Goal: Task Accomplishment & Management: Manage account settings

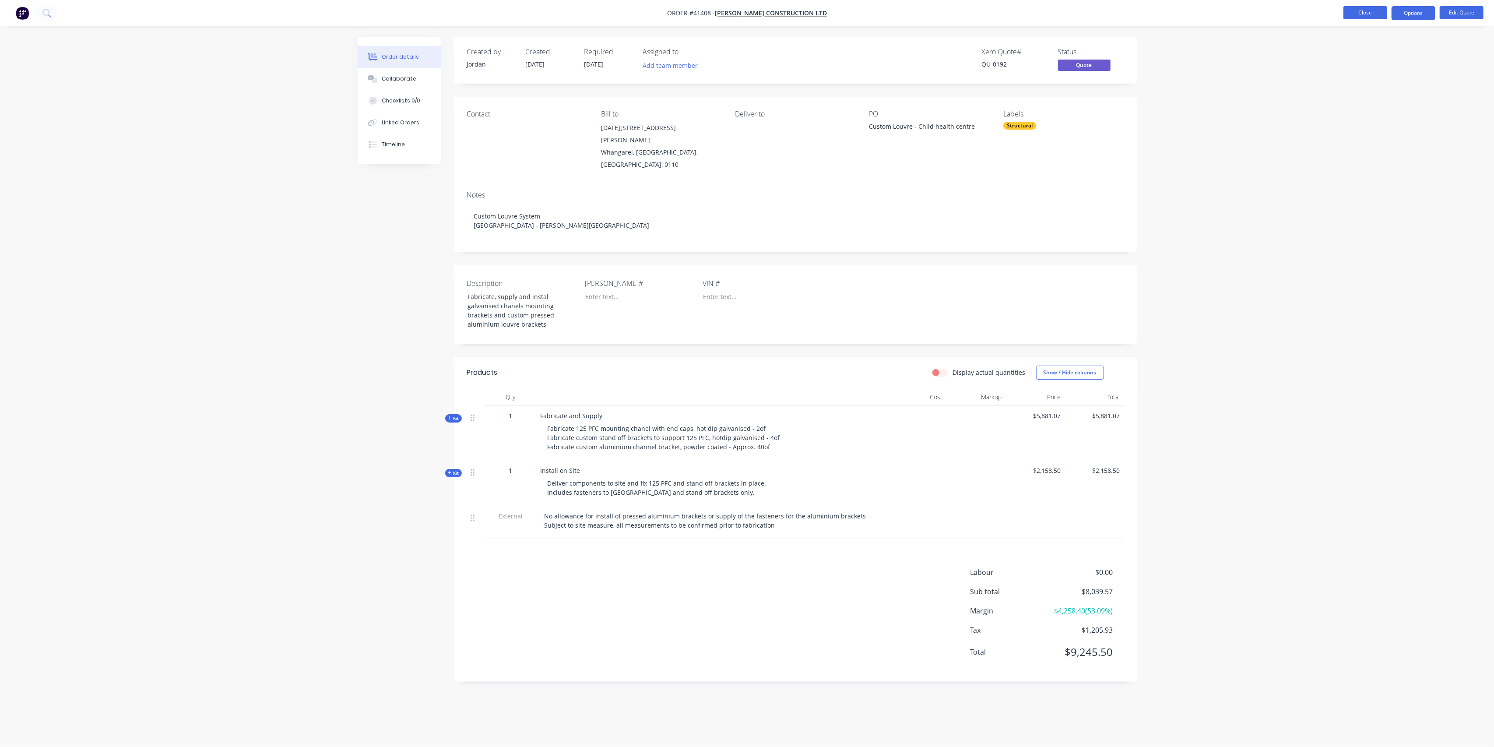
click at [1361, 13] on button "Close" at bounding box center [1366, 12] width 44 height 13
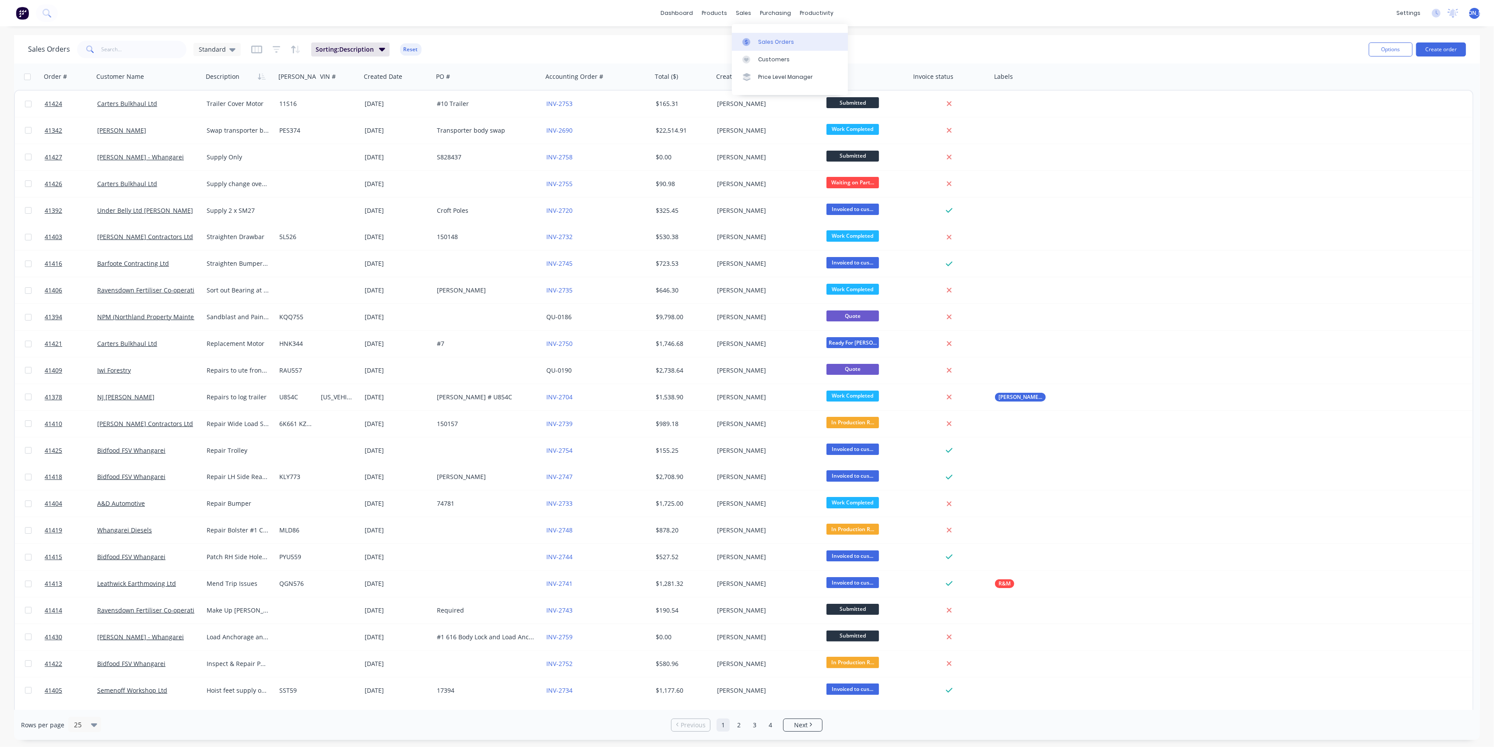
click at [781, 46] on link "Sales Orders" at bounding box center [790, 42] width 116 height 18
click at [762, 38] on div "Sales Orders" at bounding box center [776, 42] width 36 height 8
click at [781, 42] on div "Sales Orders" at bounding box center [776, 42] width 36 height 8
click at [772, 38] on div "Sales Orders" at bounding box center [776, 42] width 36 height 8
click at [127, 45] on input "text" at bounding box center [144, 50] width 85 height 18
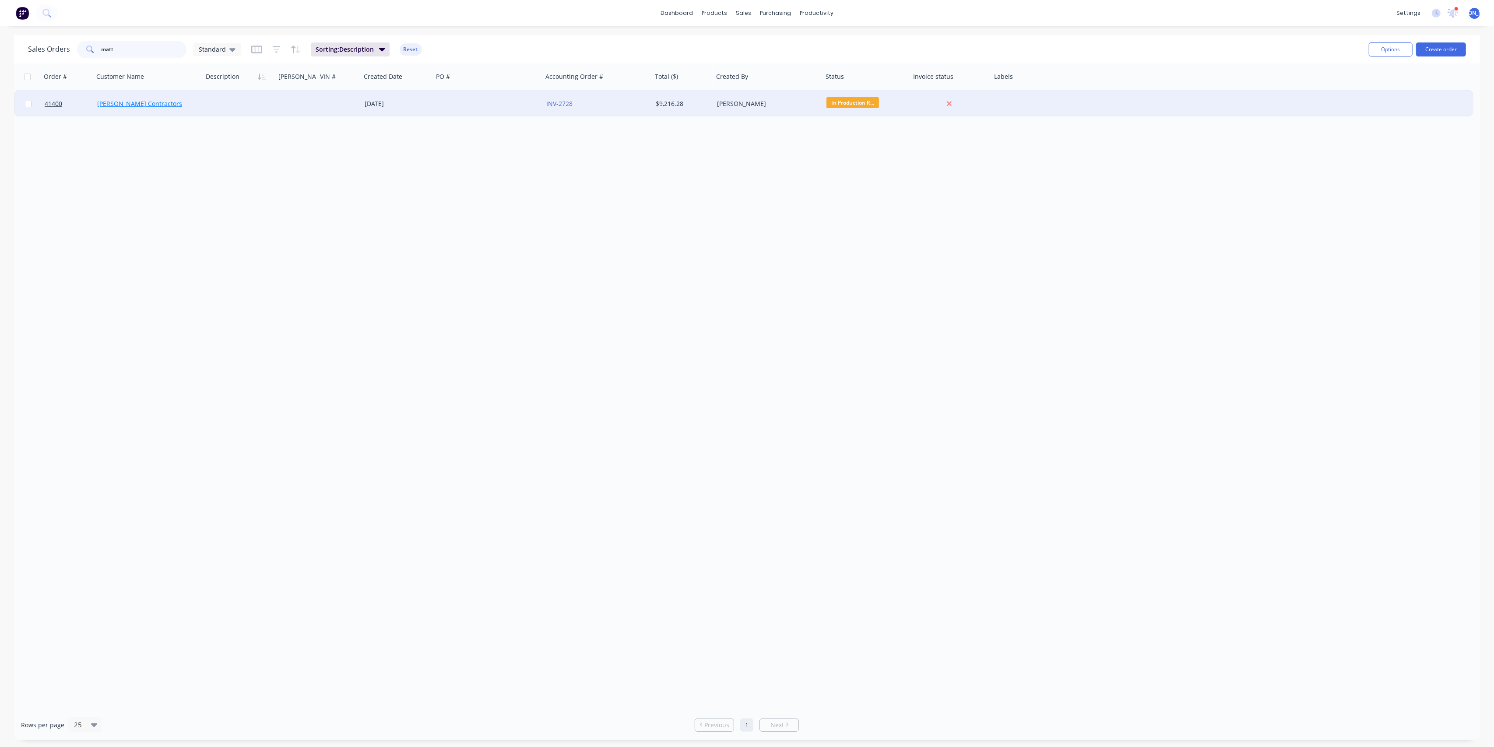
type input "matt"
click at [135, 104] on link "[PERSON_NAME] Contractors" at bounding box center [139, 103] width 85 height 8
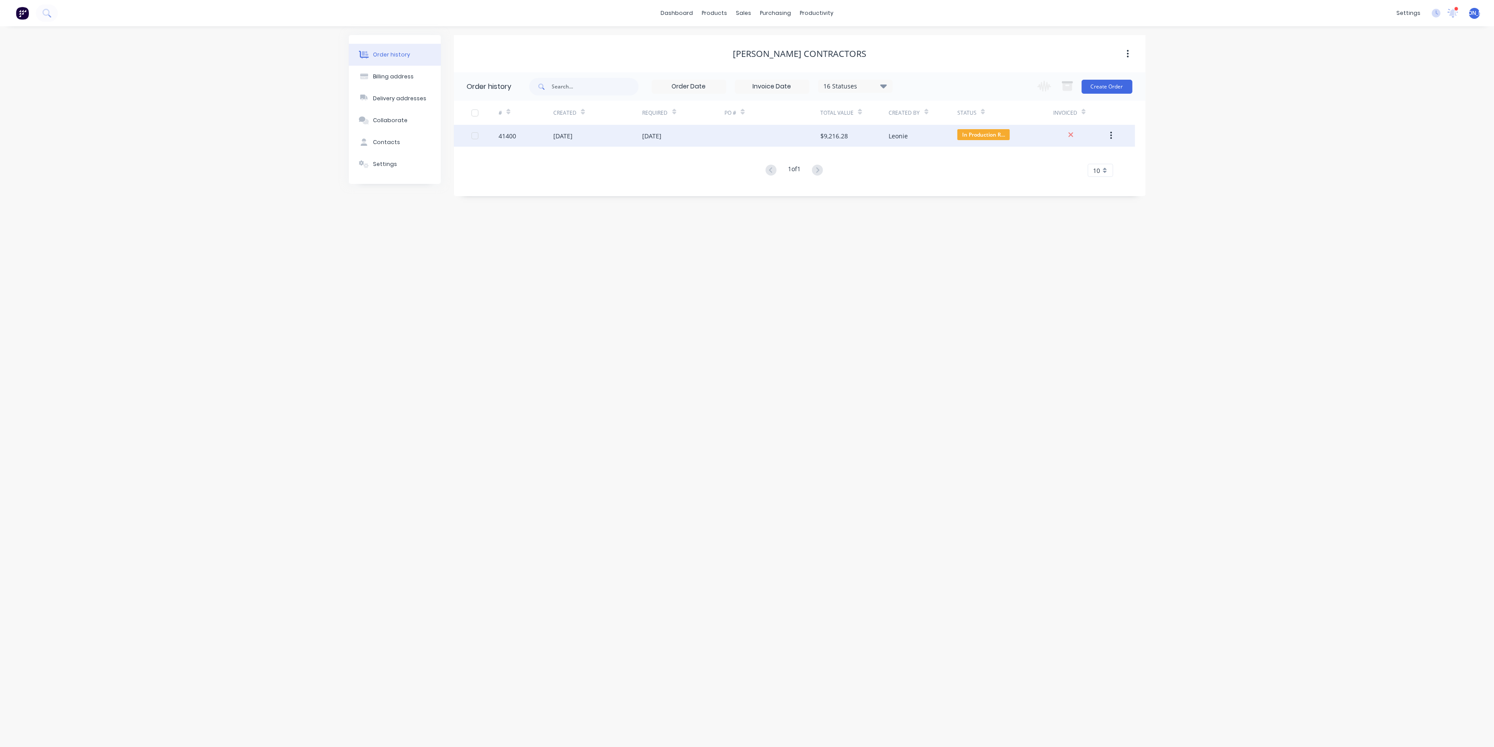
click at [546, 137] on div "41400" at bounding box center [526, 136] width 55 height 22
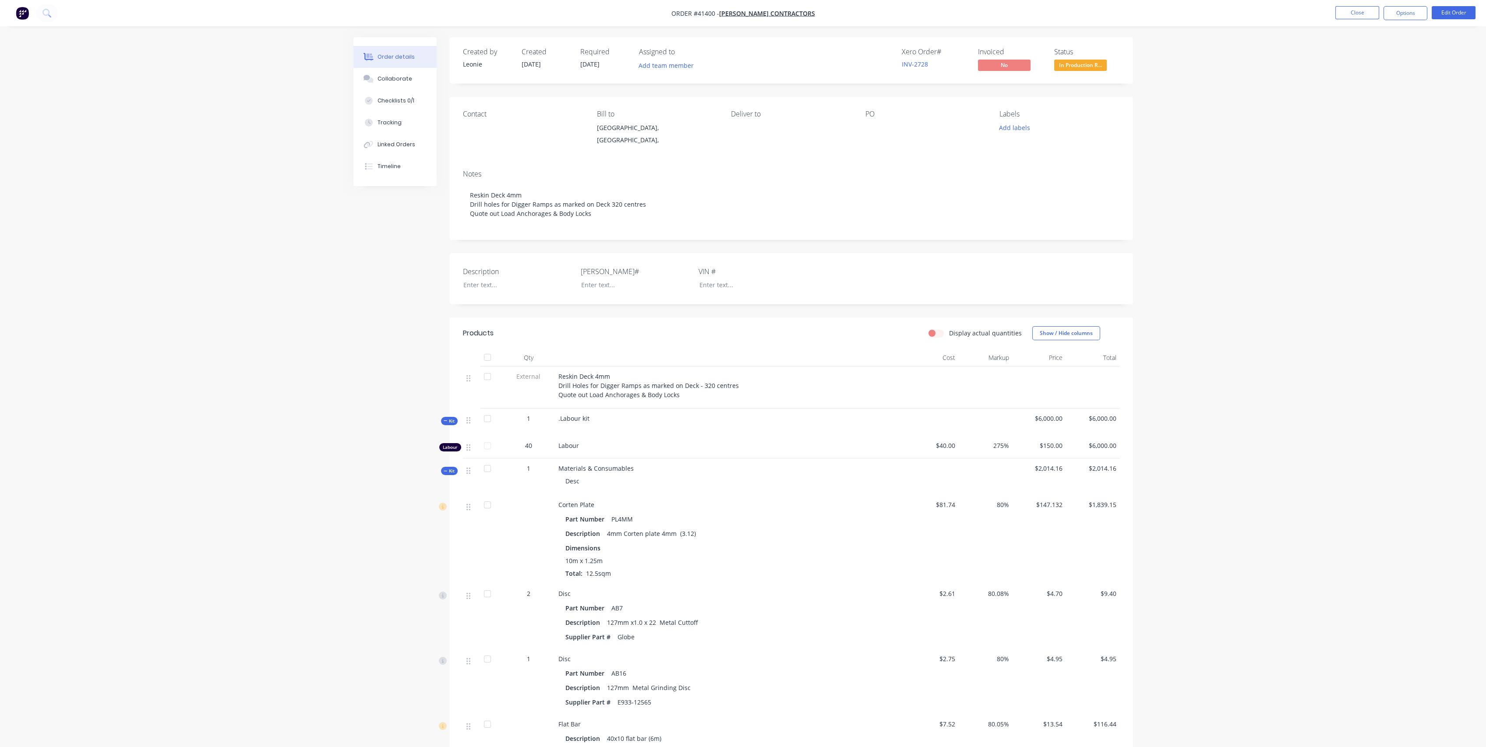
scroll to position [97, 0]
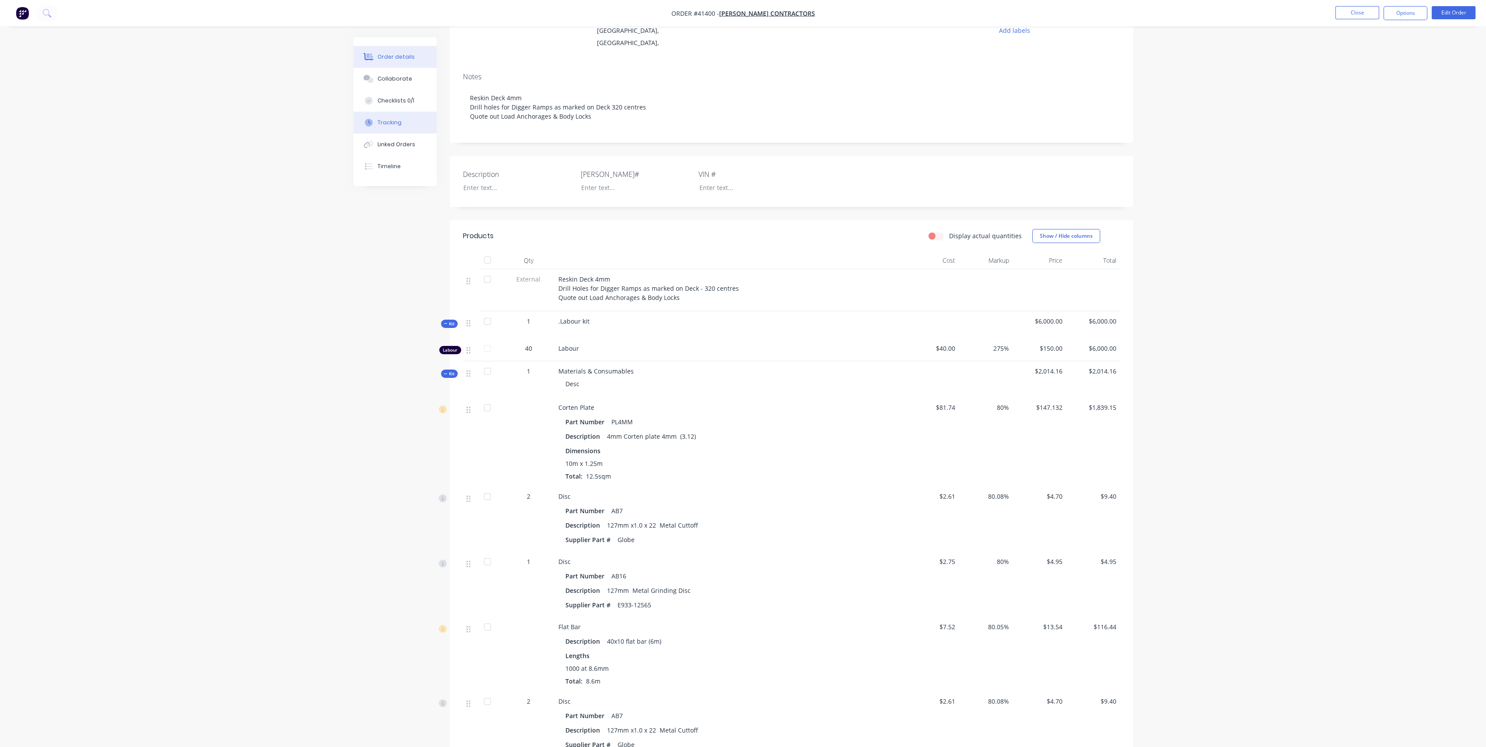
click at [385, 119] on div "Tracking" at bounding box center [389, 123] width 24 height 8
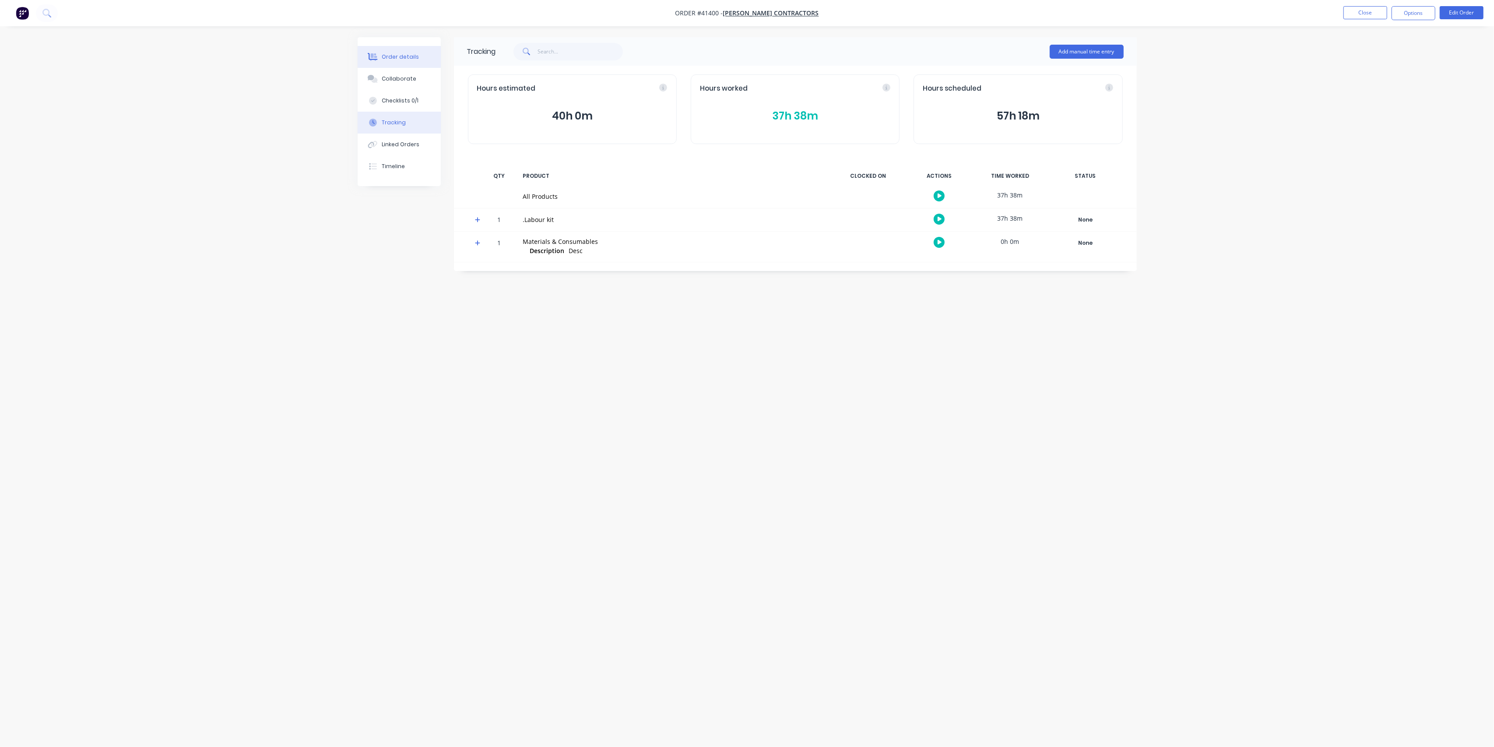
click at [406, 55] on div "Order details" at bounding box center [400, 57] width 37 height 8
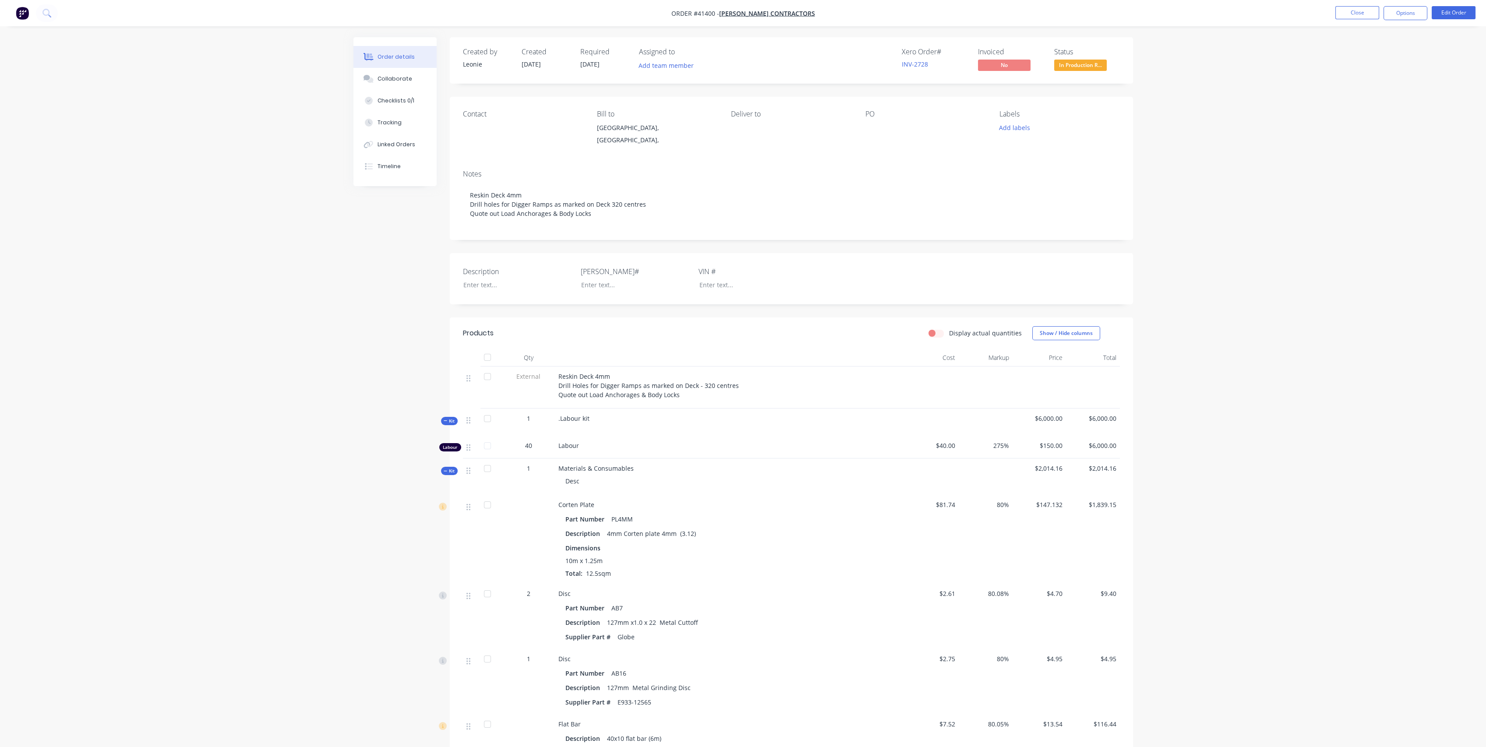
scroll to position [97, 0]
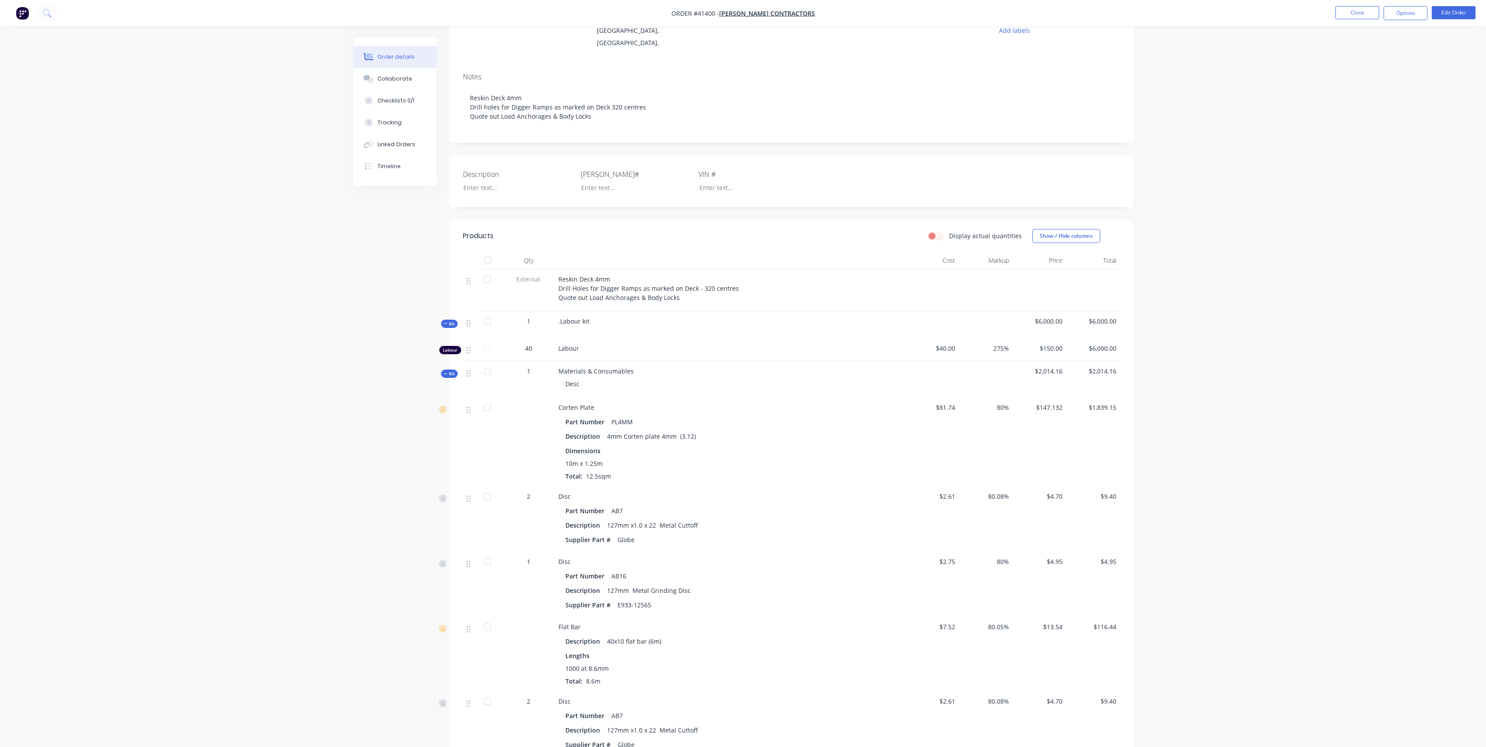
click at [445, 321] on span "Kit" at bounding box center [449, 324] width 11 height 7
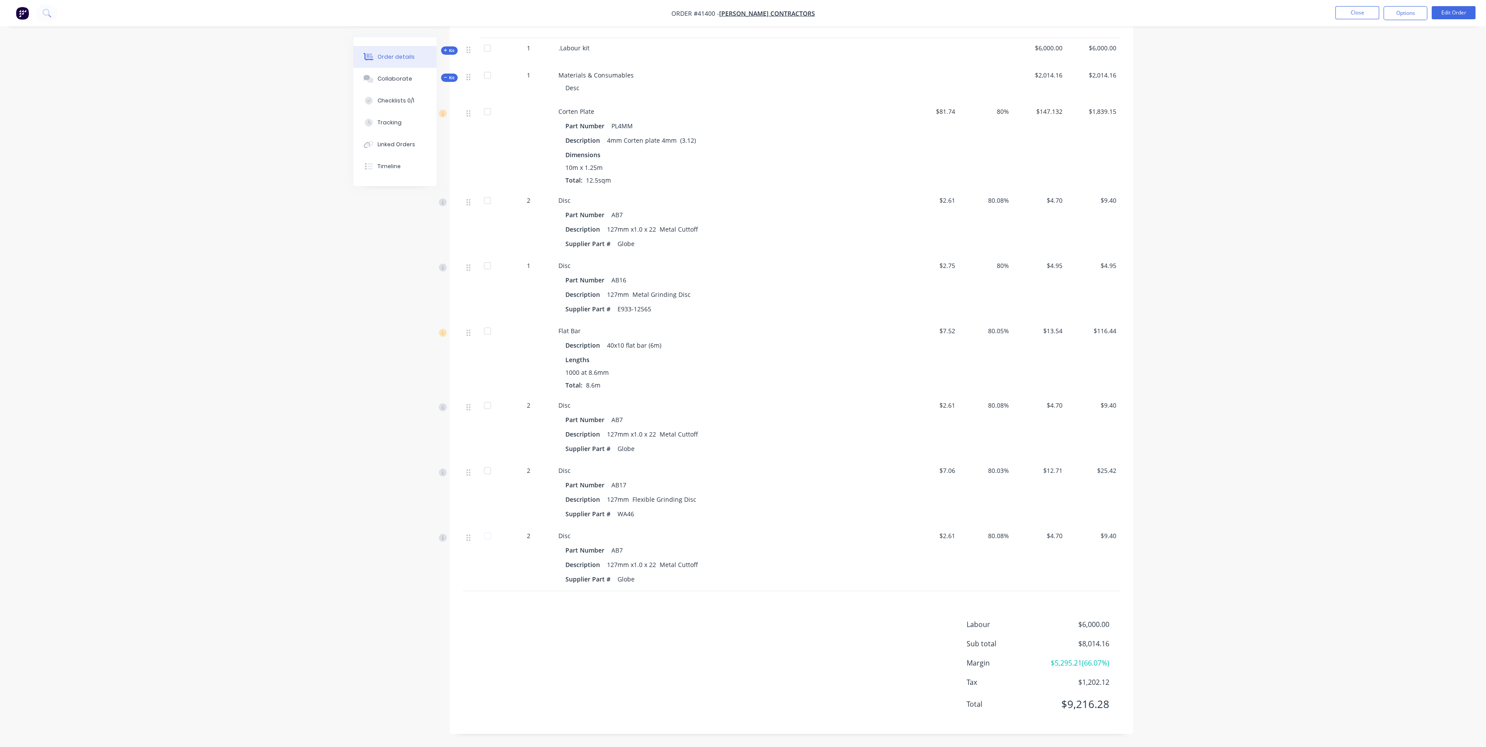
scroll to position [273, 0]
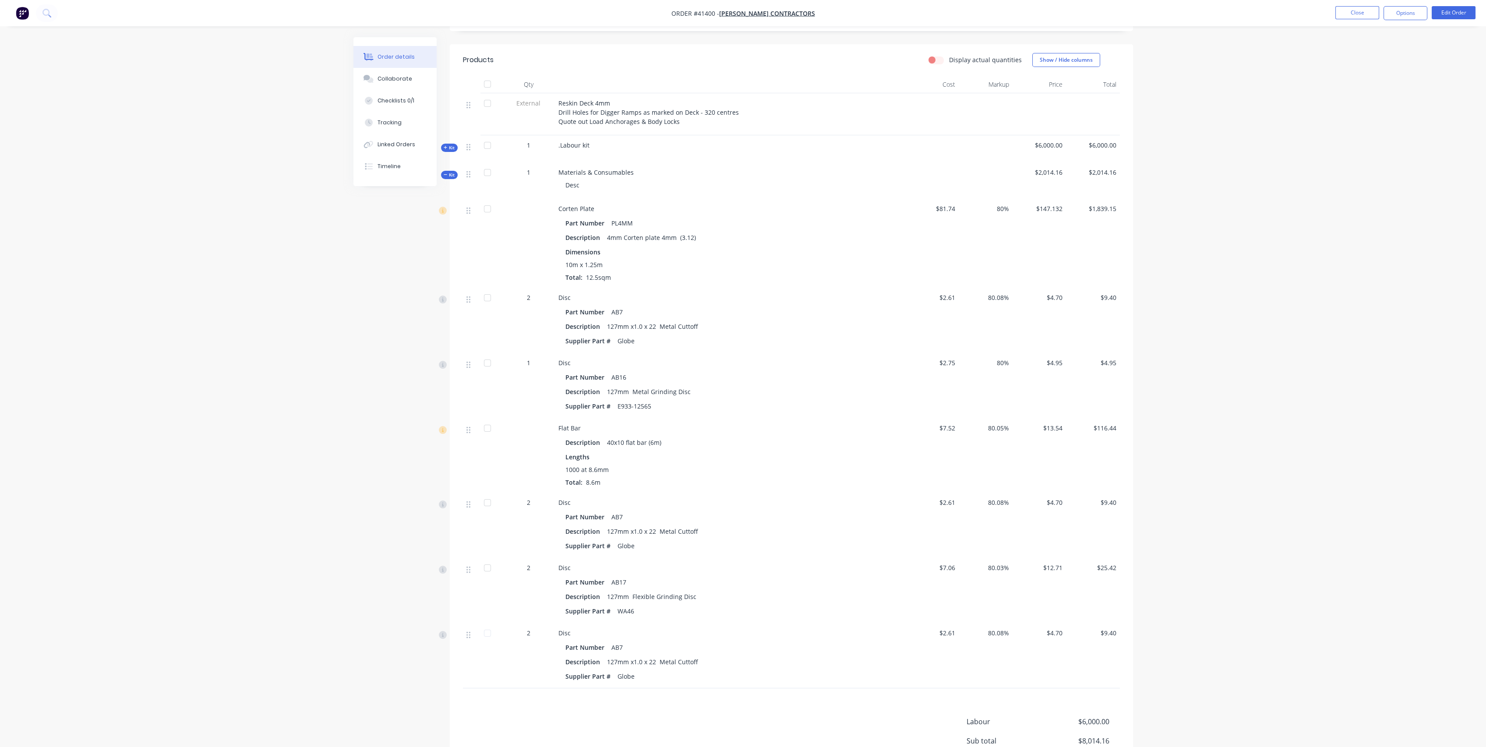
click at [708, 318] on div "Part Number AB7" at bounding box center [729, 312] width 329 height 13
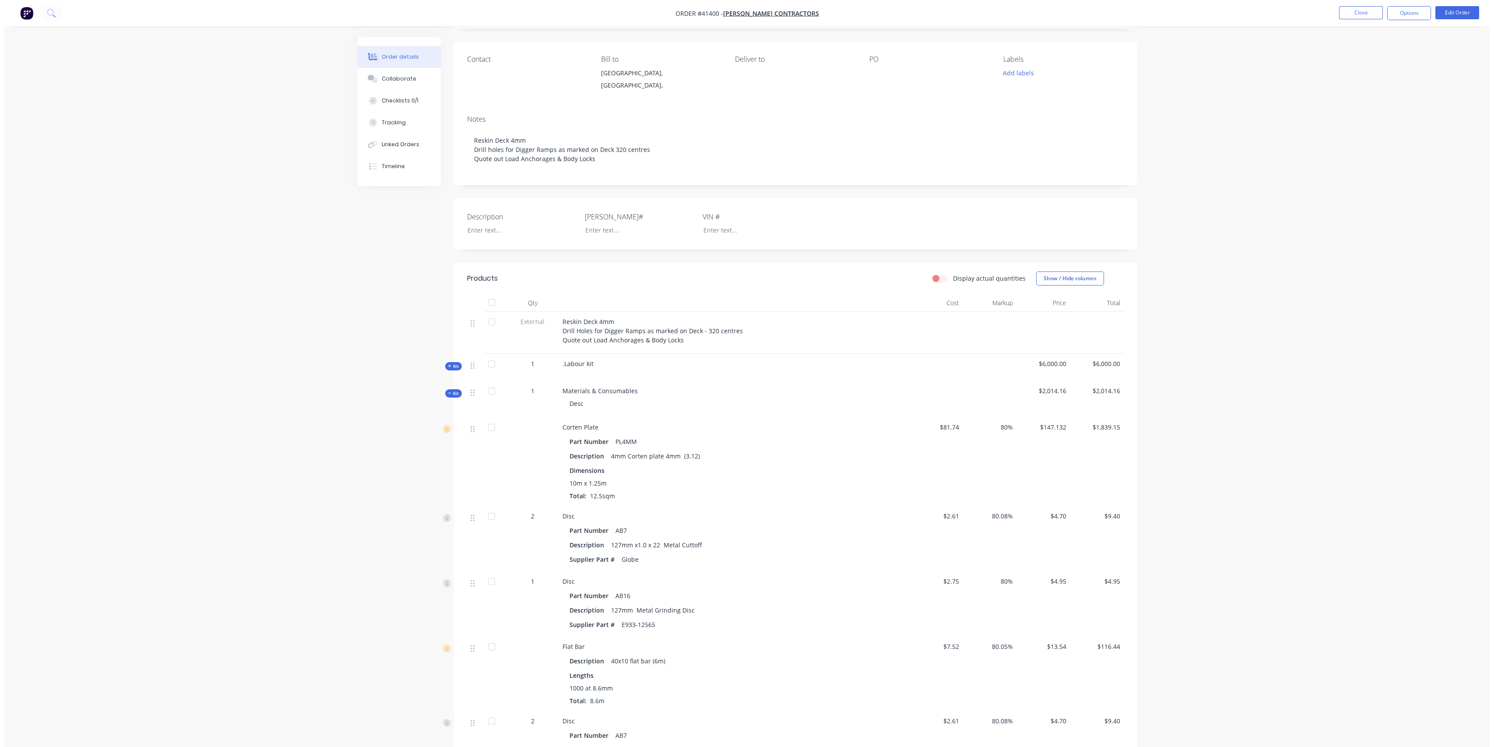
scroll to position [0, 0]
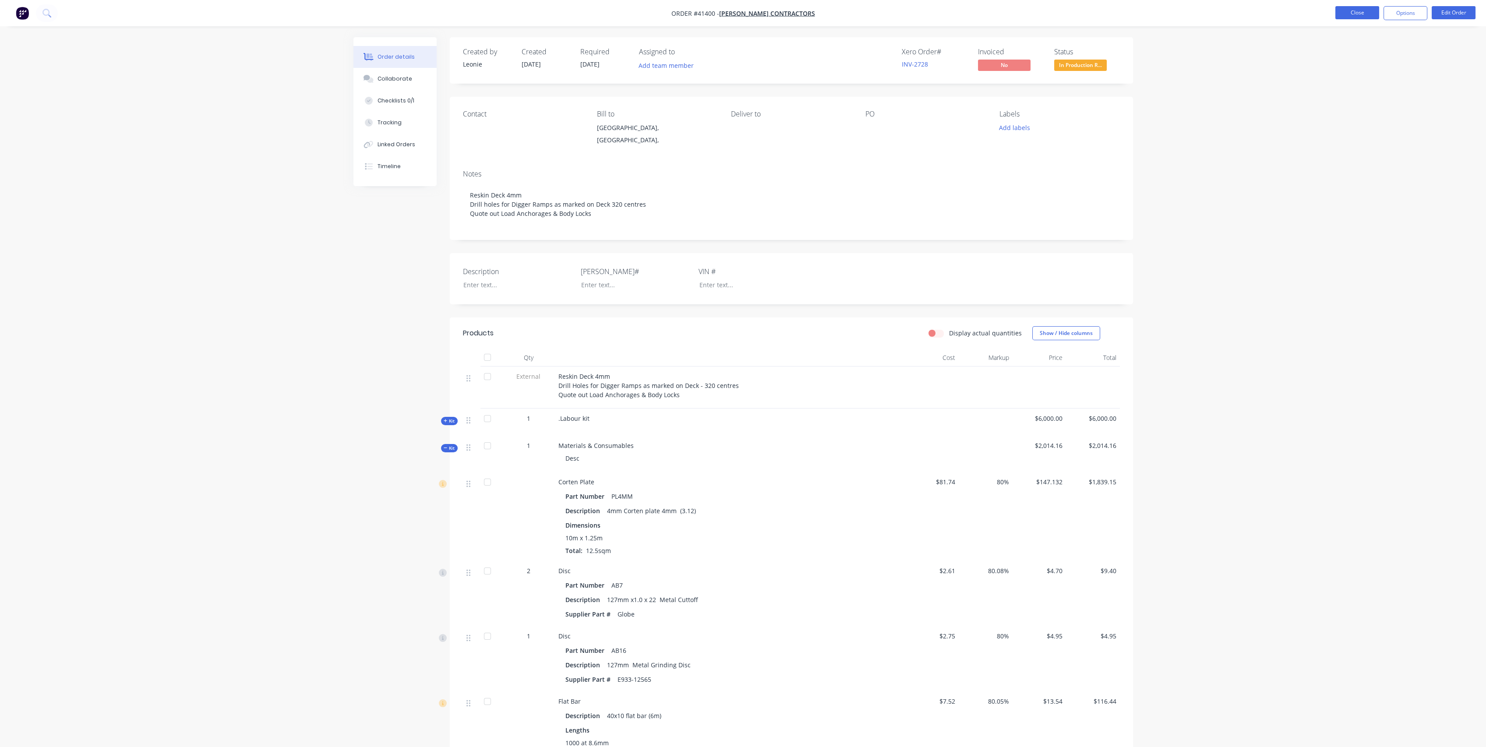
click at [1353, 14] on button "Close" at bounding box center [1357, 12] width 44 height 13
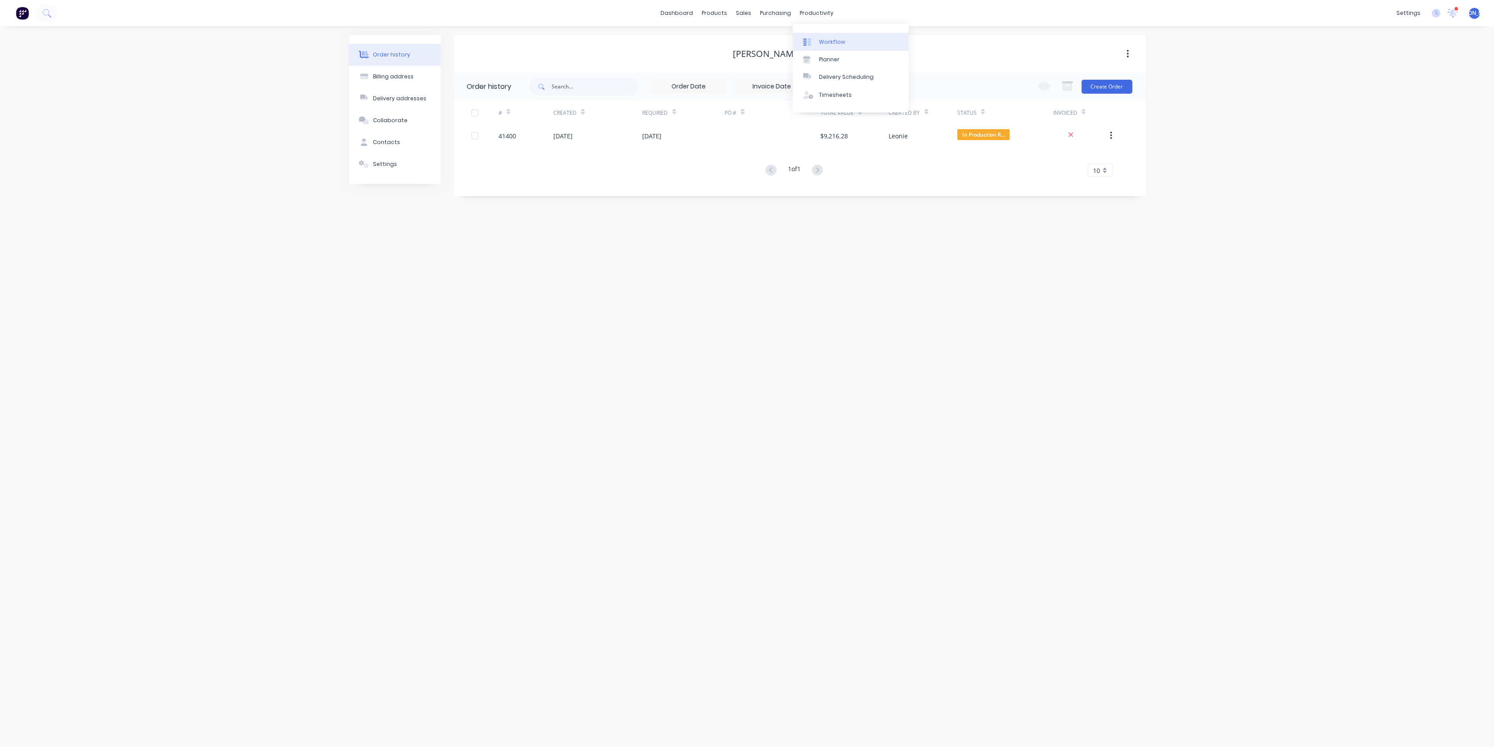
click at [837, 42] on div "Workflow" at bounding box center [832, 42] width 26 height 8
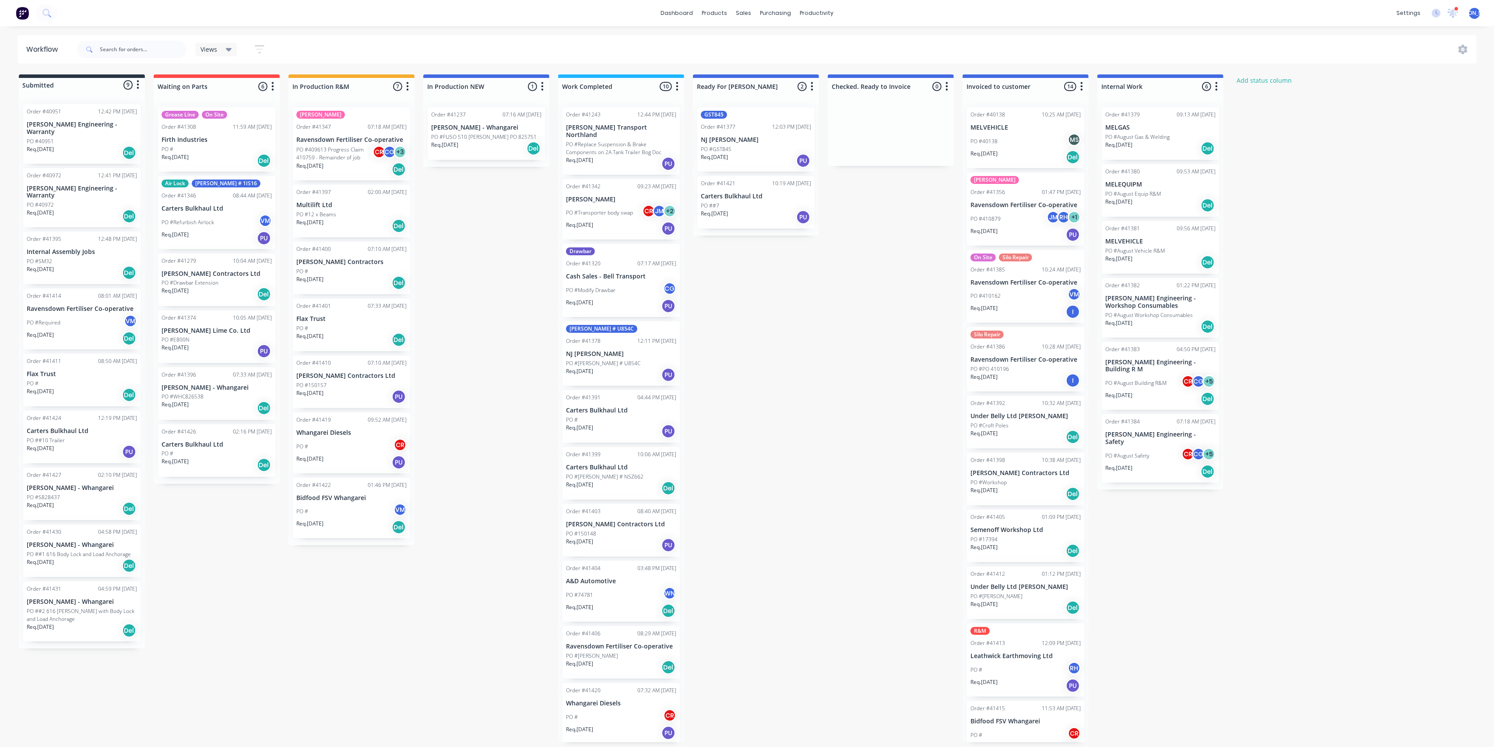
scroll to position [1, 0]
click at [625, 715] on div "PO # CR" at bounding box center [621, 716] width 110 height 17
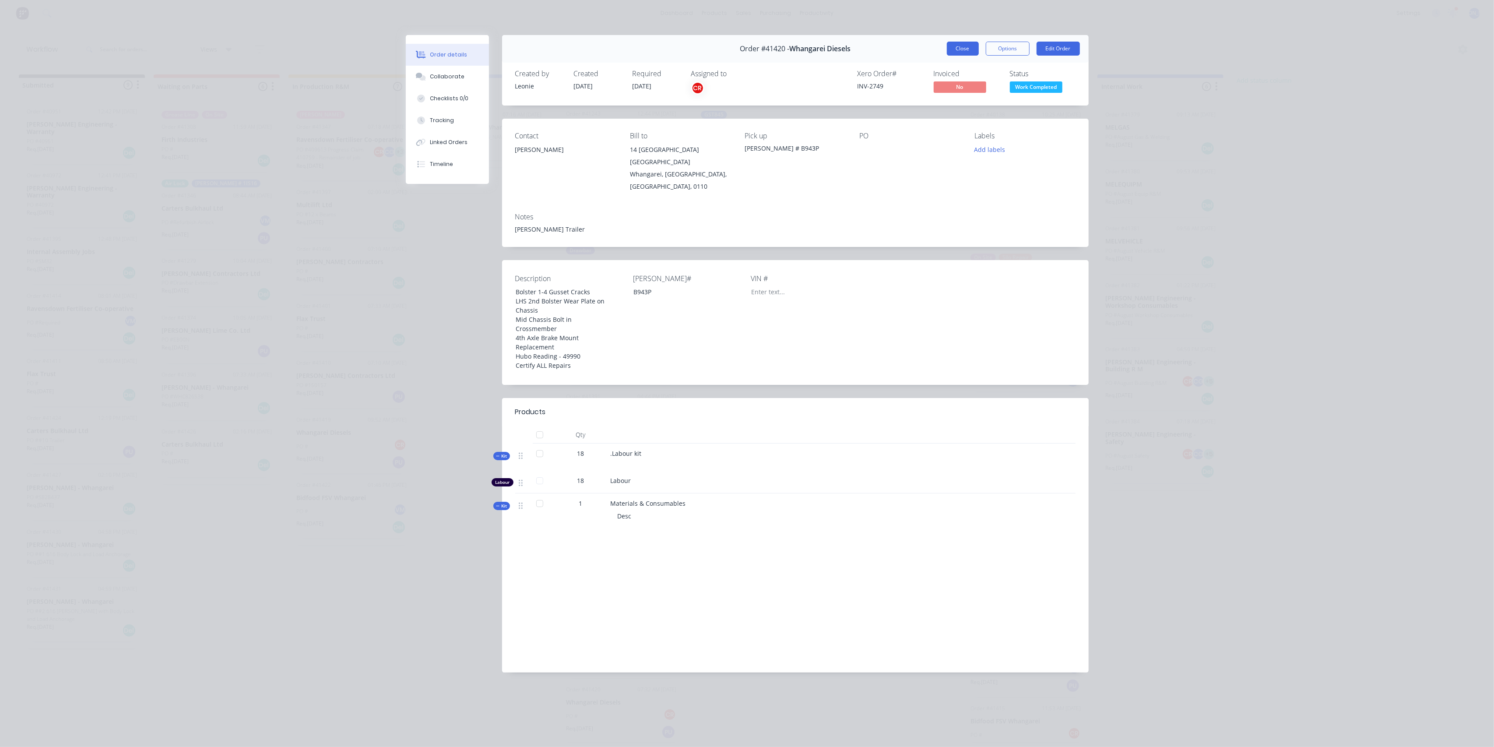
click at [953, 47] on button "Close" at bounding box center [963, 49] width 32 height 14
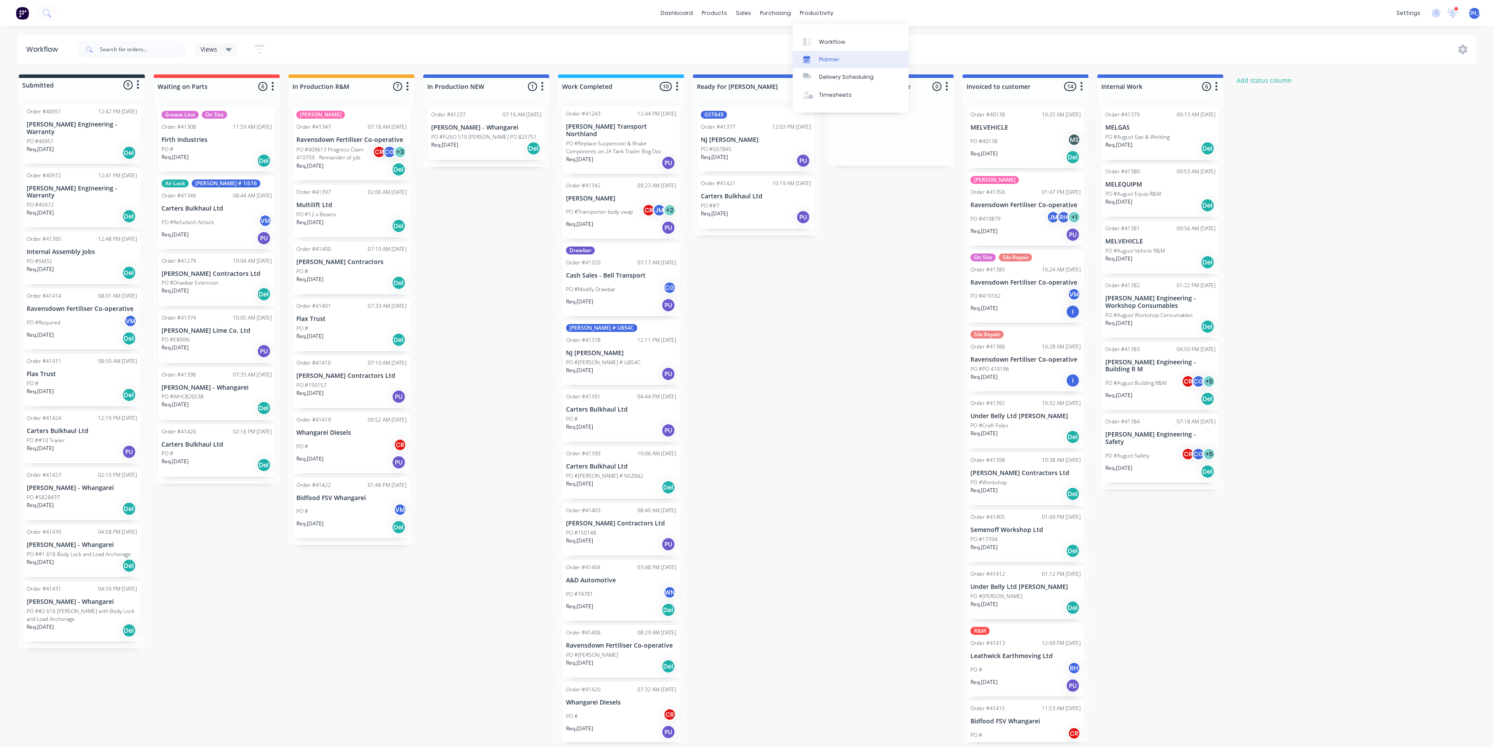
click at [834, 57] on div "Planner" at bounding box center [829, 60] width 21 height 8
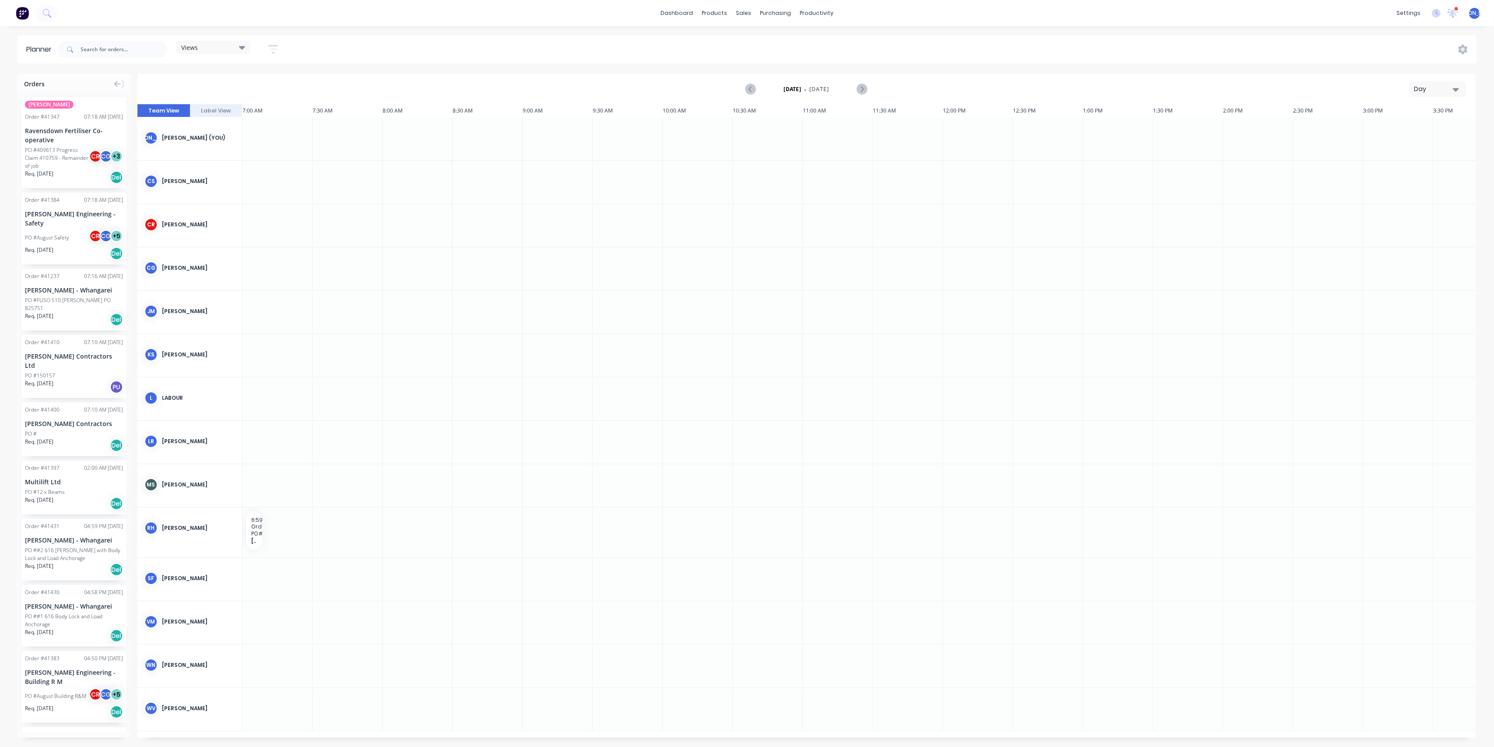
click at [57, 143] on div "Ravensdown Fertiliser Co-operative" at bounding box center [74, 135] width 98 height 18
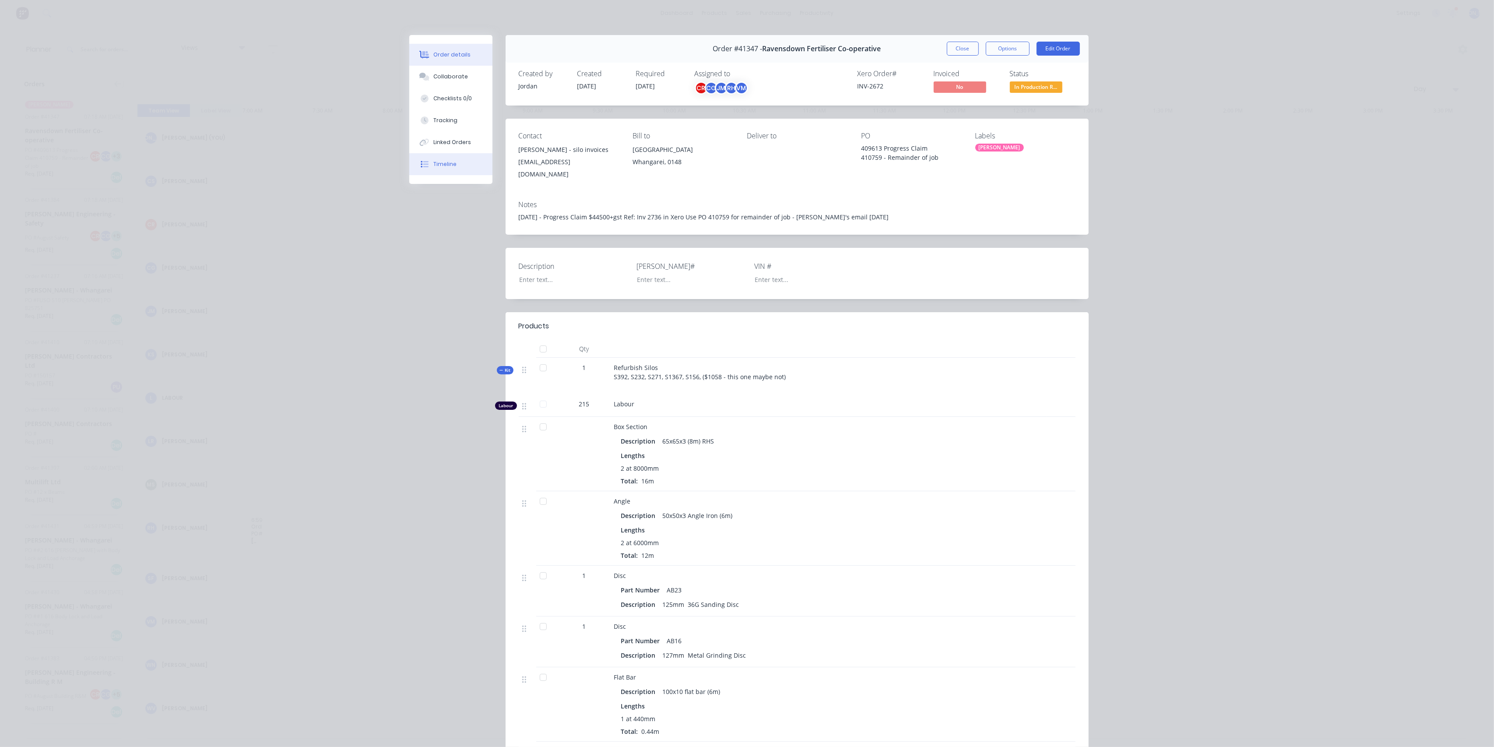
click at [451, 168] on button "Timeline" at bounding box center [450, 164] width 83 height 22
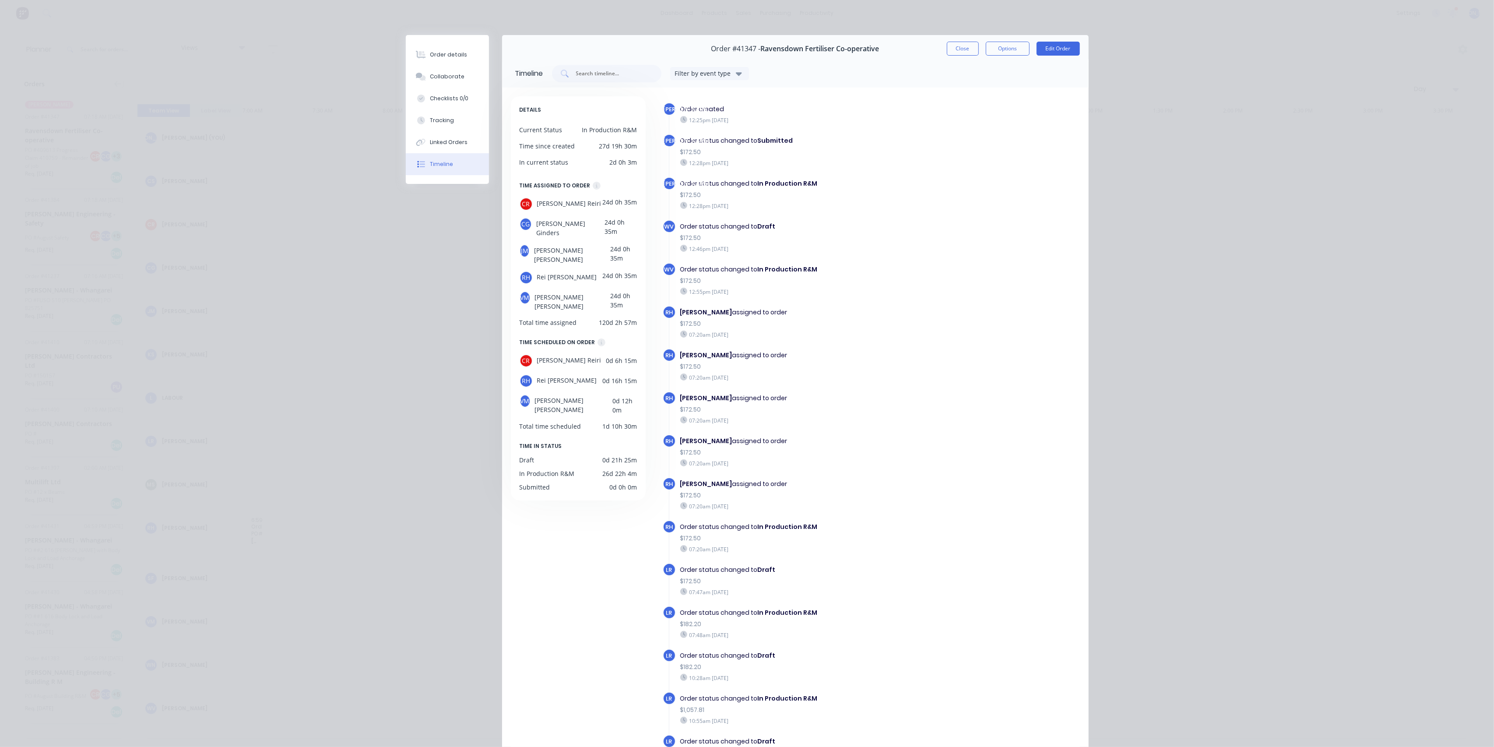
click at [951, 50] on button "Close" at bounding box center [963, 49] width 32 height 14
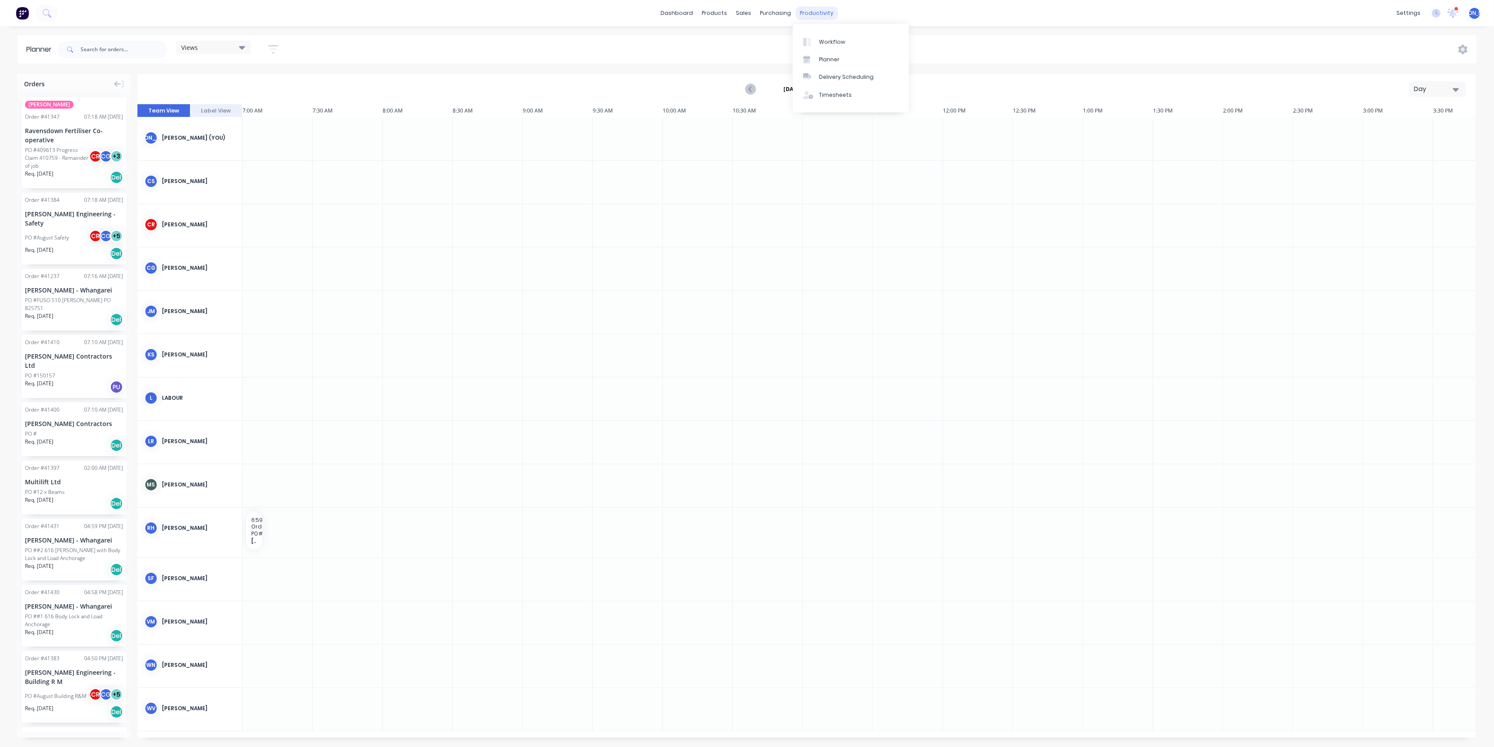
click at [816, 11] on div "productivity" at bounding box center [817, 13] width 42 height 13
click at [830, 39] on div "Workflow" at bounding box center [832, 42] width 26 height 8
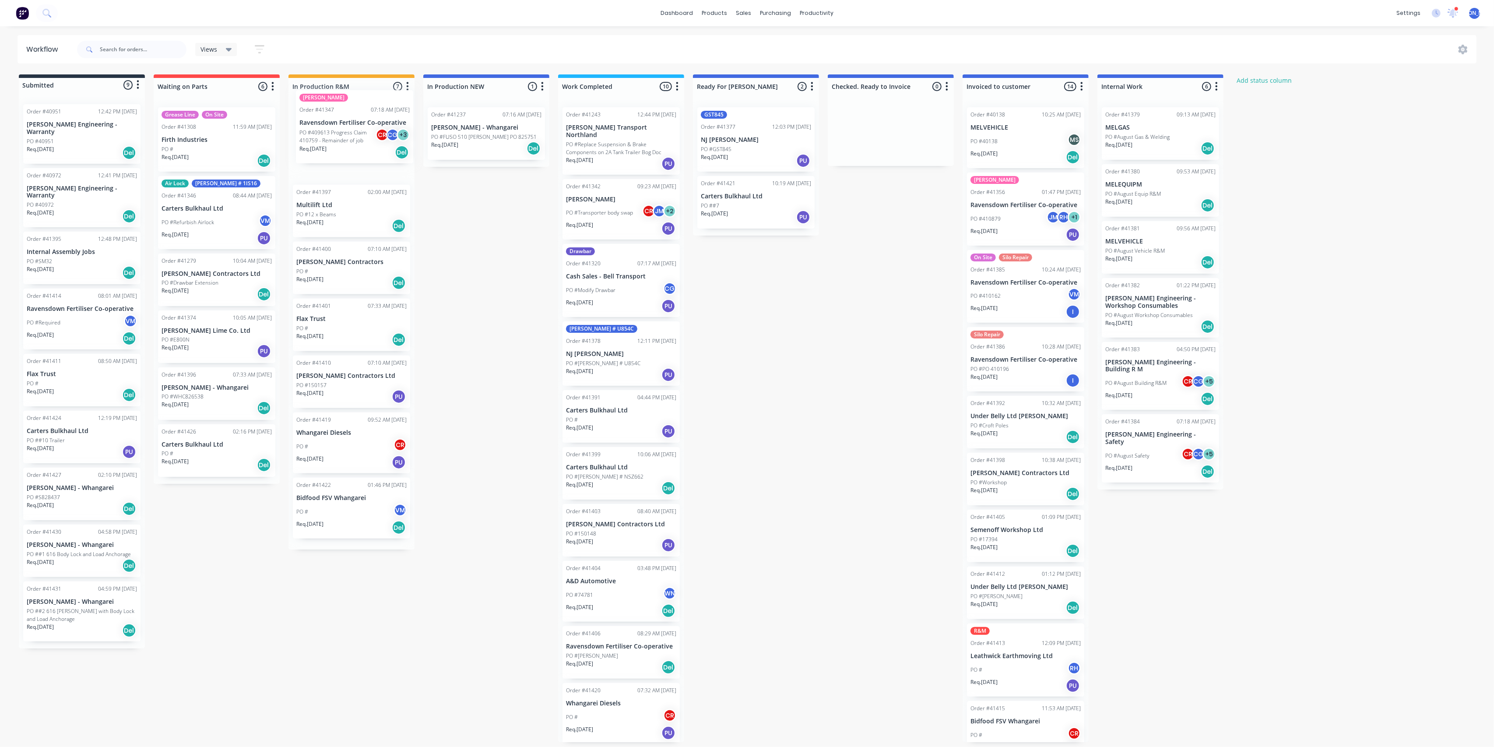
drag, startPoint x: 340, startPoint y: 144, endPoint x: 344, endPoint y: 131, distance: 13.7
click at [344, 131] on div "Silo Refurbish Order #41347 07:18 AM [DATE] Ravensdown Fertiliser Co-operative …" at bounding box center [352, 324] width 126 height 449
click at [104, 48] on input "text" at bounding box center [143, 50] width 87 height 18
click at [742, 10] on div "sales" at bounding box center [744, 13] width 24 height 13
click at [756, 37] on link "Sales Orders" at bounding box center [790, 42] width 116 height 18
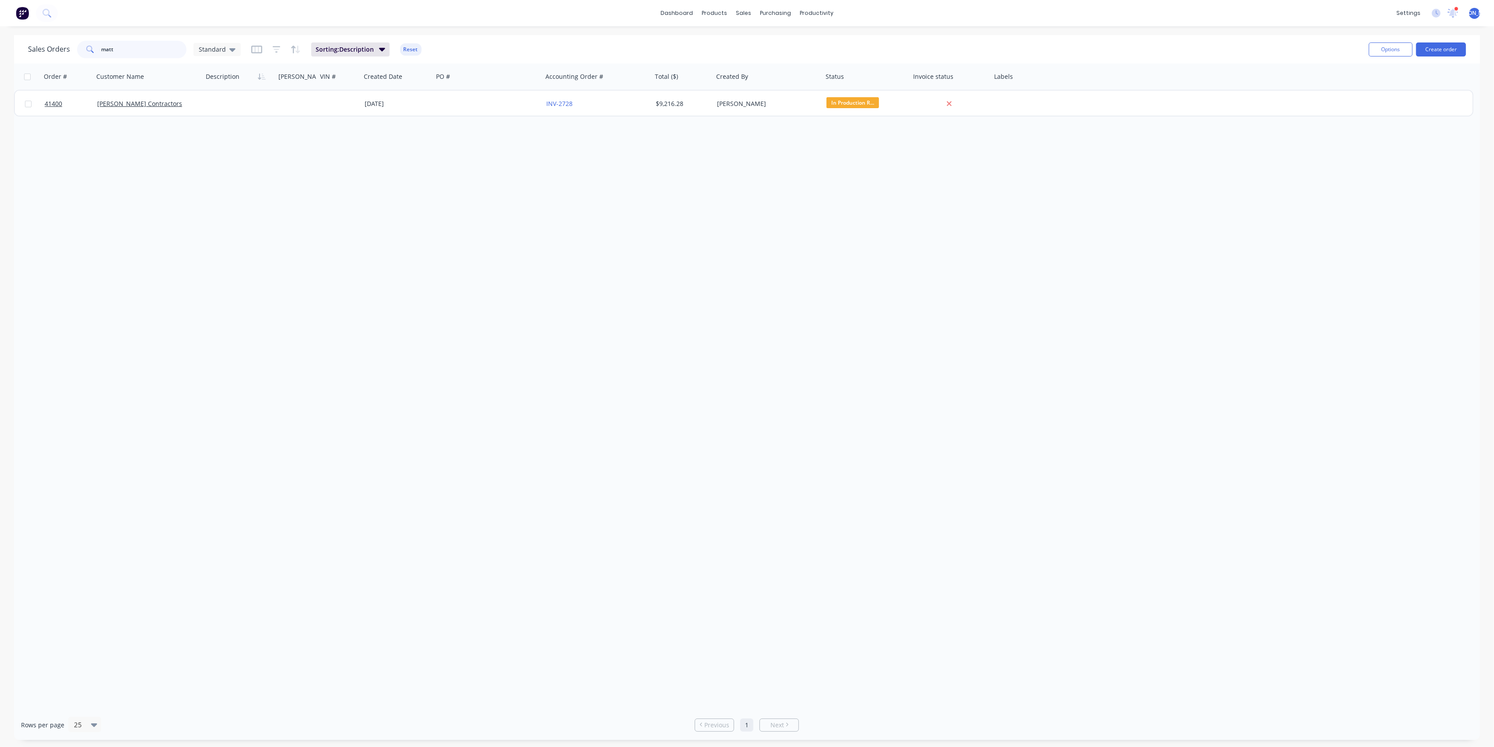
click at [116, 48] on input "matt" at bounding box center [144, 50] width 85 height 18
type input "0196"
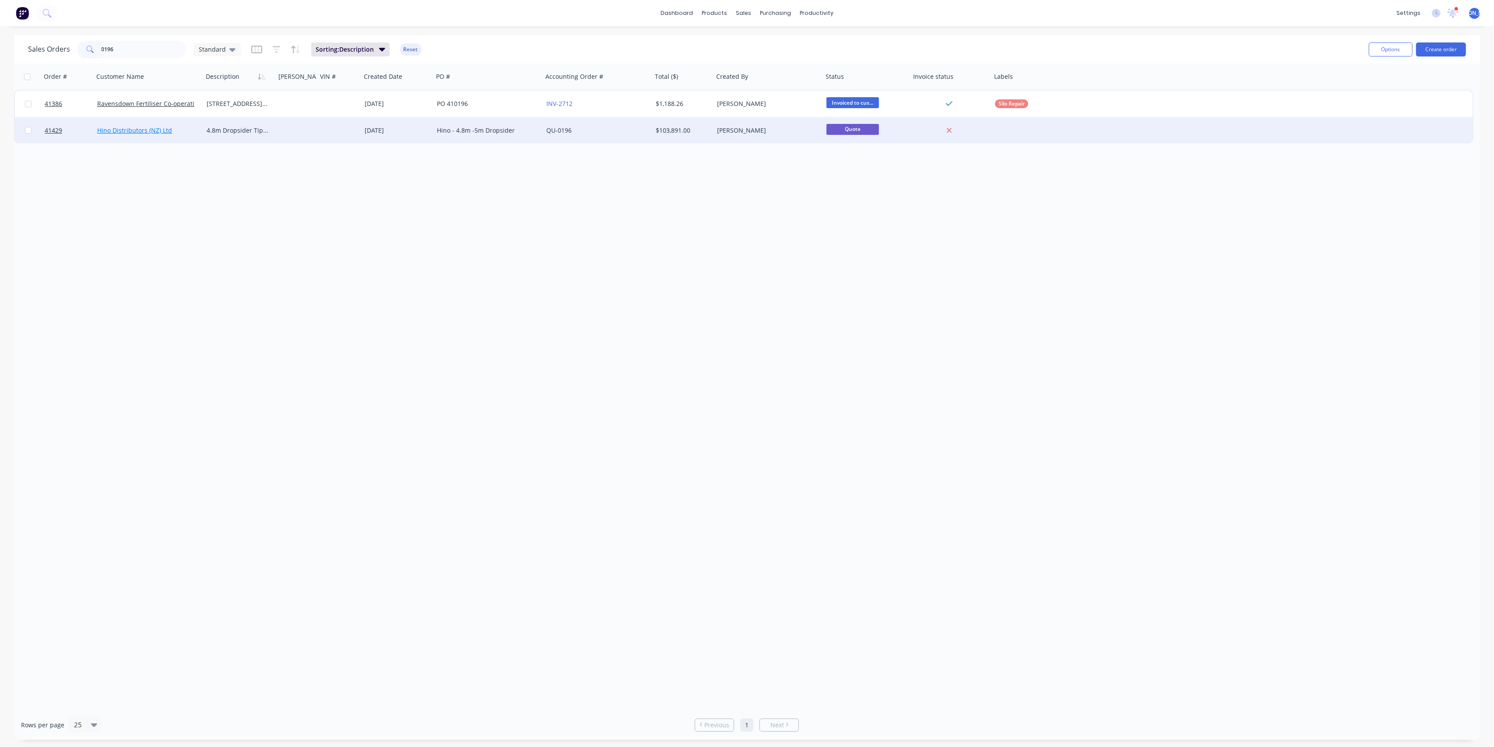
click at [123, 132] on link "Hino Distributors (NZ) Ltd" at bounding box center [134, 130] width 75 height 8
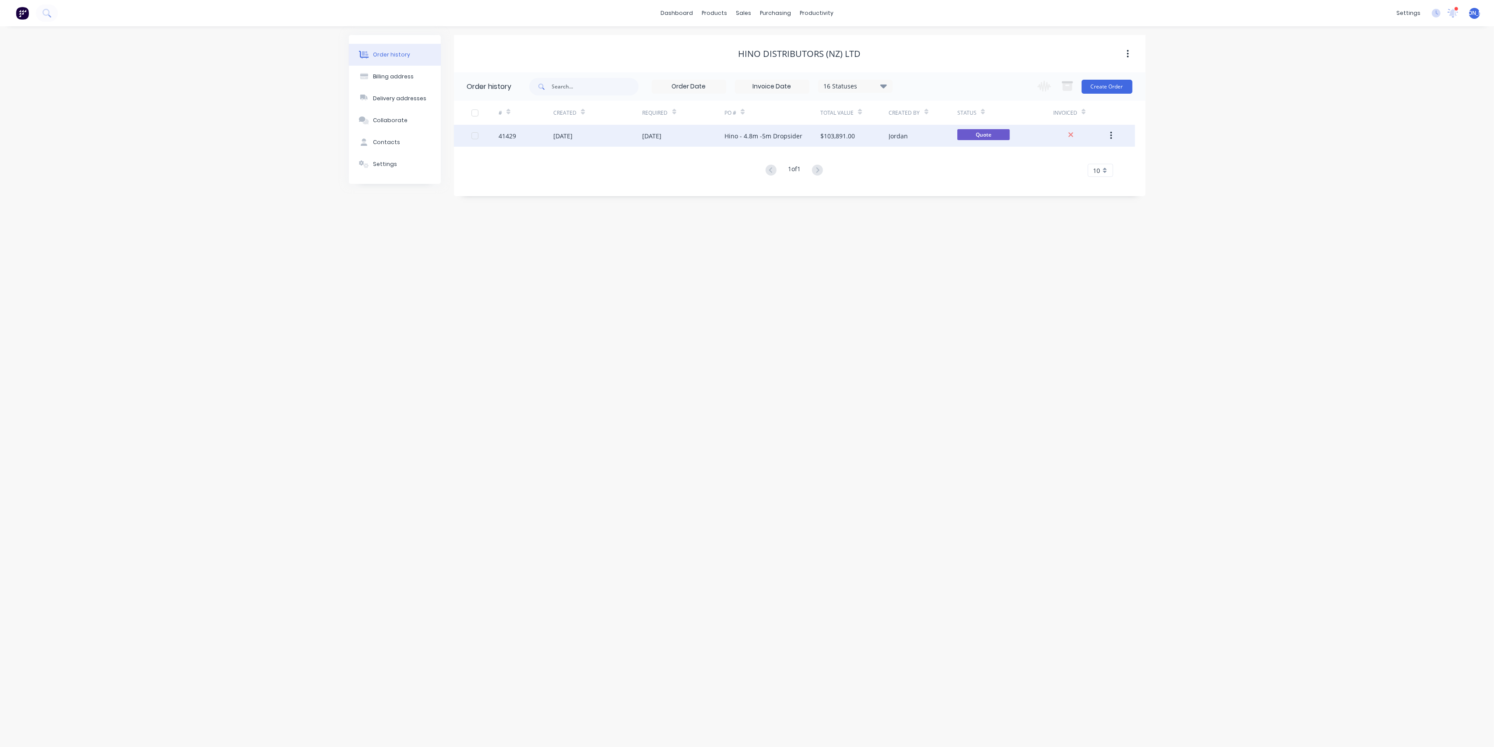
click at [635, 135] on div "[DATE]" at bounding box center [597, 136] width 89 height 22
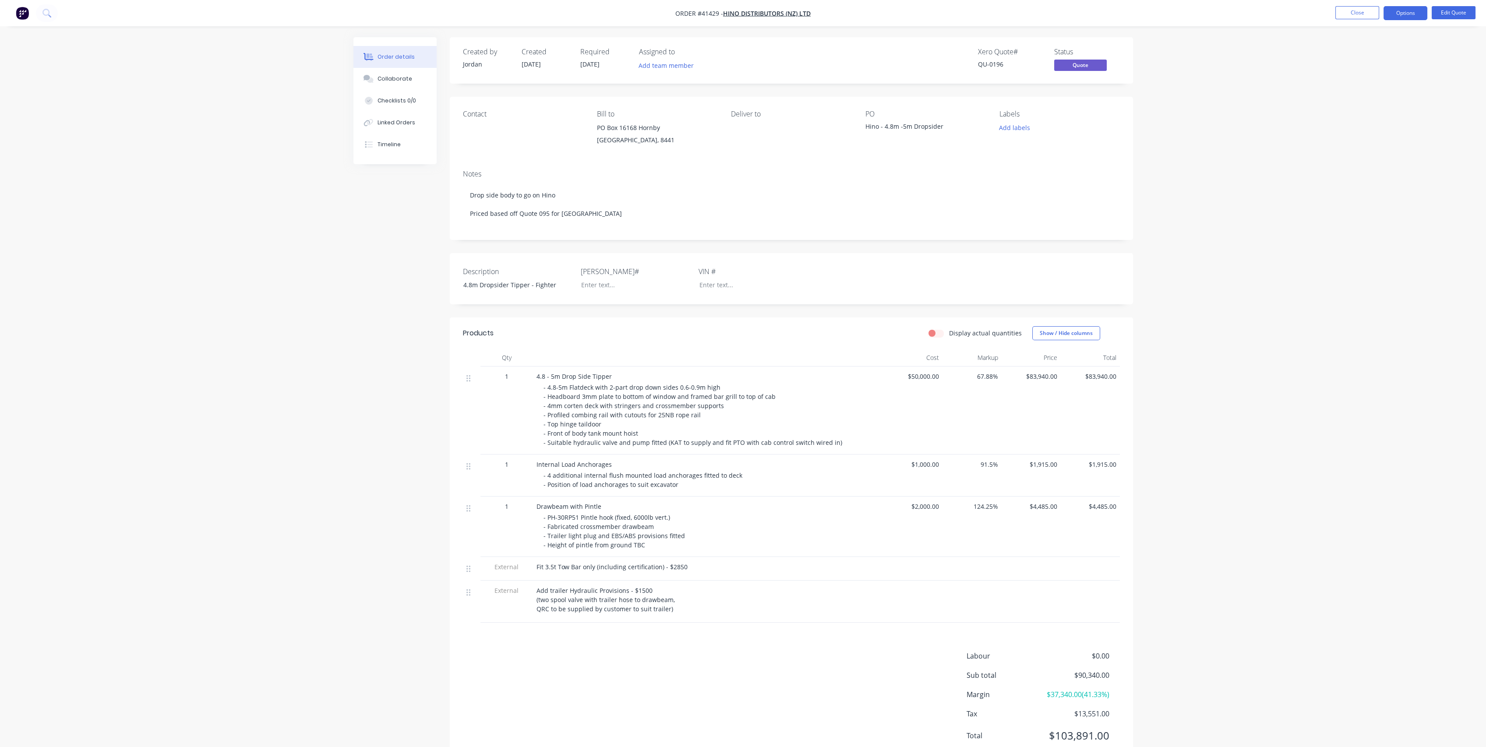
click at [569, 440] on span "- 4.8-5m Flatdeck with 2-part drop down sides 0.6-0.9m high - Headboard 3mm pla…" at bounding box center [692, 414] width 299 height 63
click at [1450, 11] on button "Edit Quote" at bounding box center [1453, 12] width 44 height 13
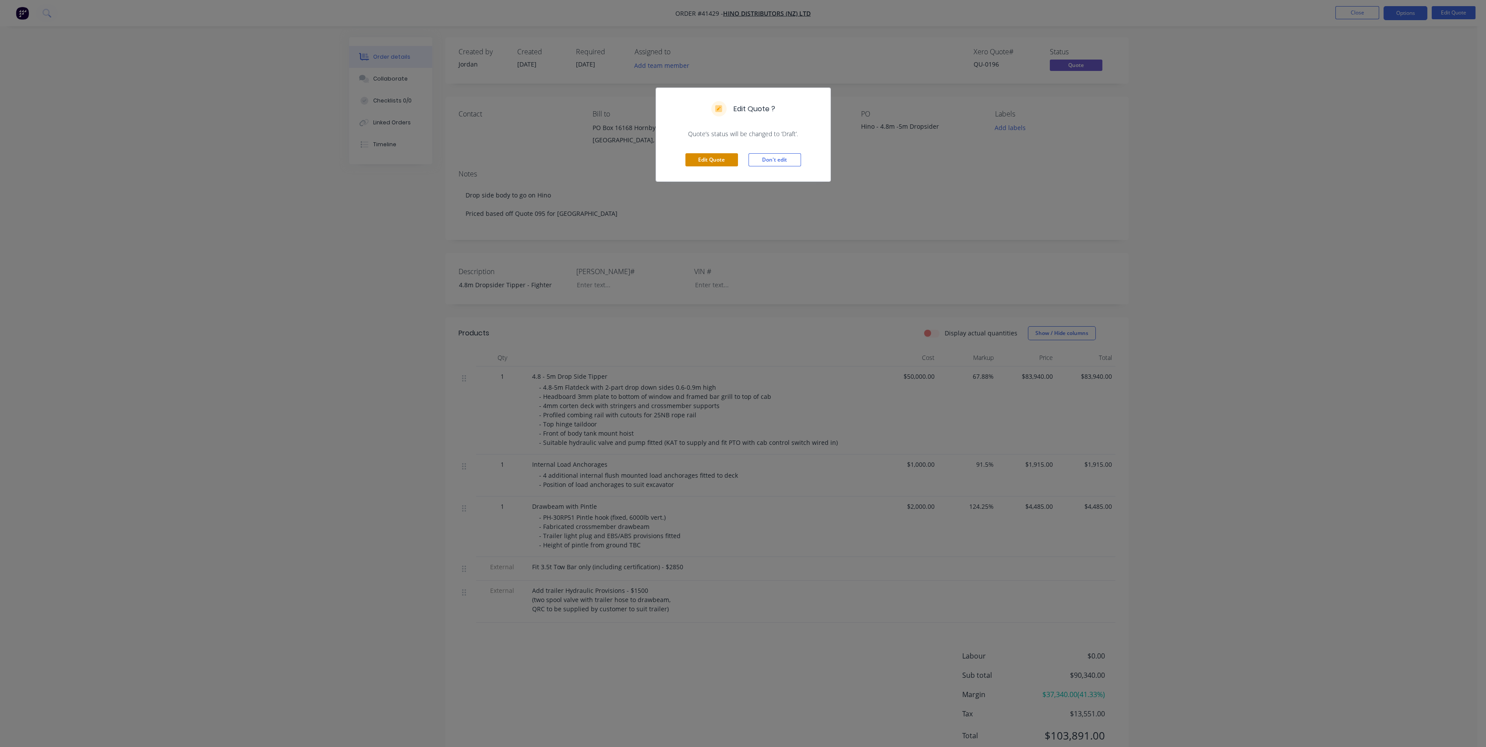
click at [718, 159] on button "Edit Quote" at bounding box center [711, 159] width 53 height 13
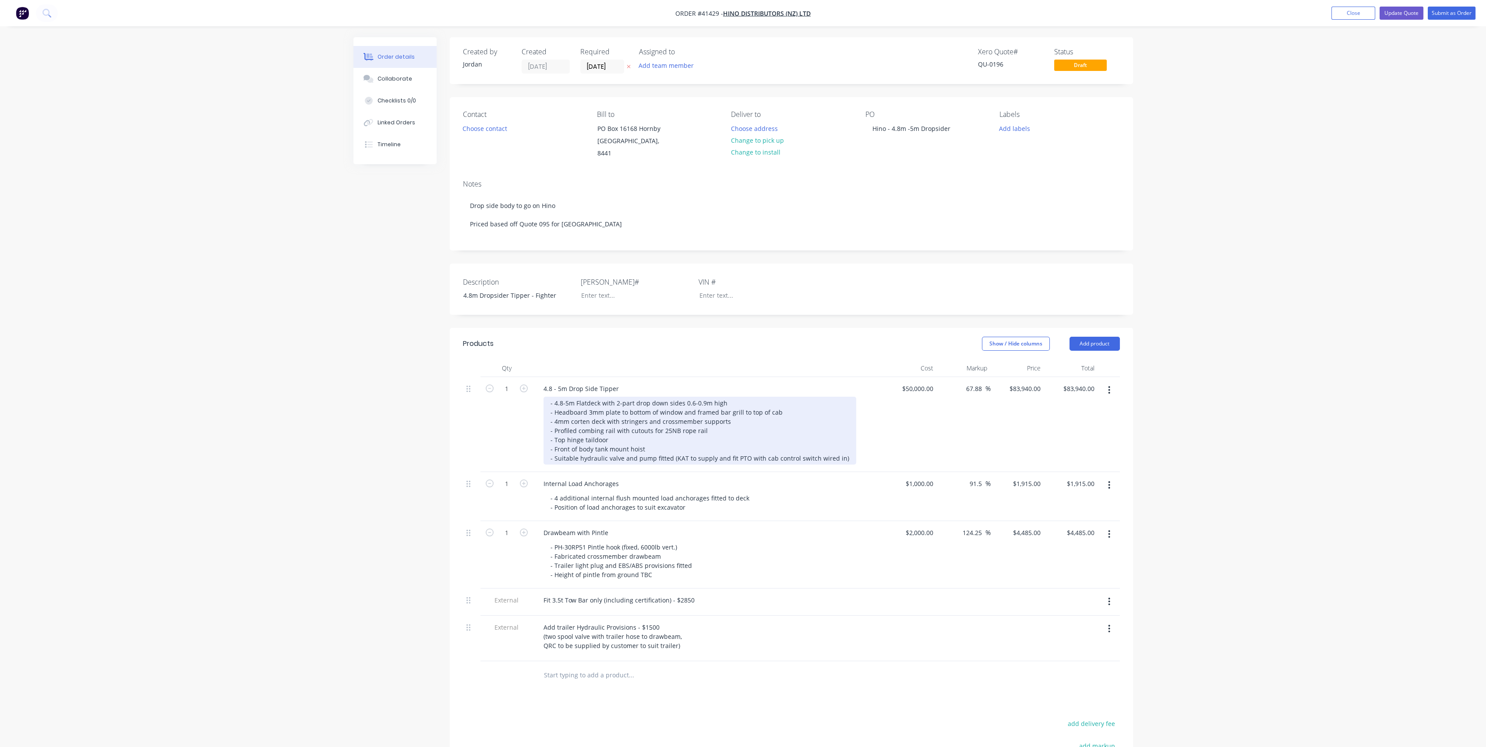
click at [577, 447] on div "- 4.8-5m Flatdeck with 2-part drop down sides 0.6-0.9m high - Headboard 3mm pla…" at bounding box center [699, 431] width 313 height 68
click at [666, 448] on div "- 4.8-5m Flatdeck with 2-part drop down sides 0.6-0.9m high - Headboard 3mm pla…" at bounding box center [711, 435] width 336 height 77
click at [697, 422] on div "- 4.8-5m Flatdeck with 2-part drop down sides 0.6-0.9m high - Headboard 3mm pla…" at bounding box center [676, 431] width 267 height 68
click at [686, 397] on div "- 4.8-5m Flatdeck with 2-part drop down sides 0.6-0.9m high - Headboard 3mm pla…" at bounding box center [676, 431] width 267 height 68
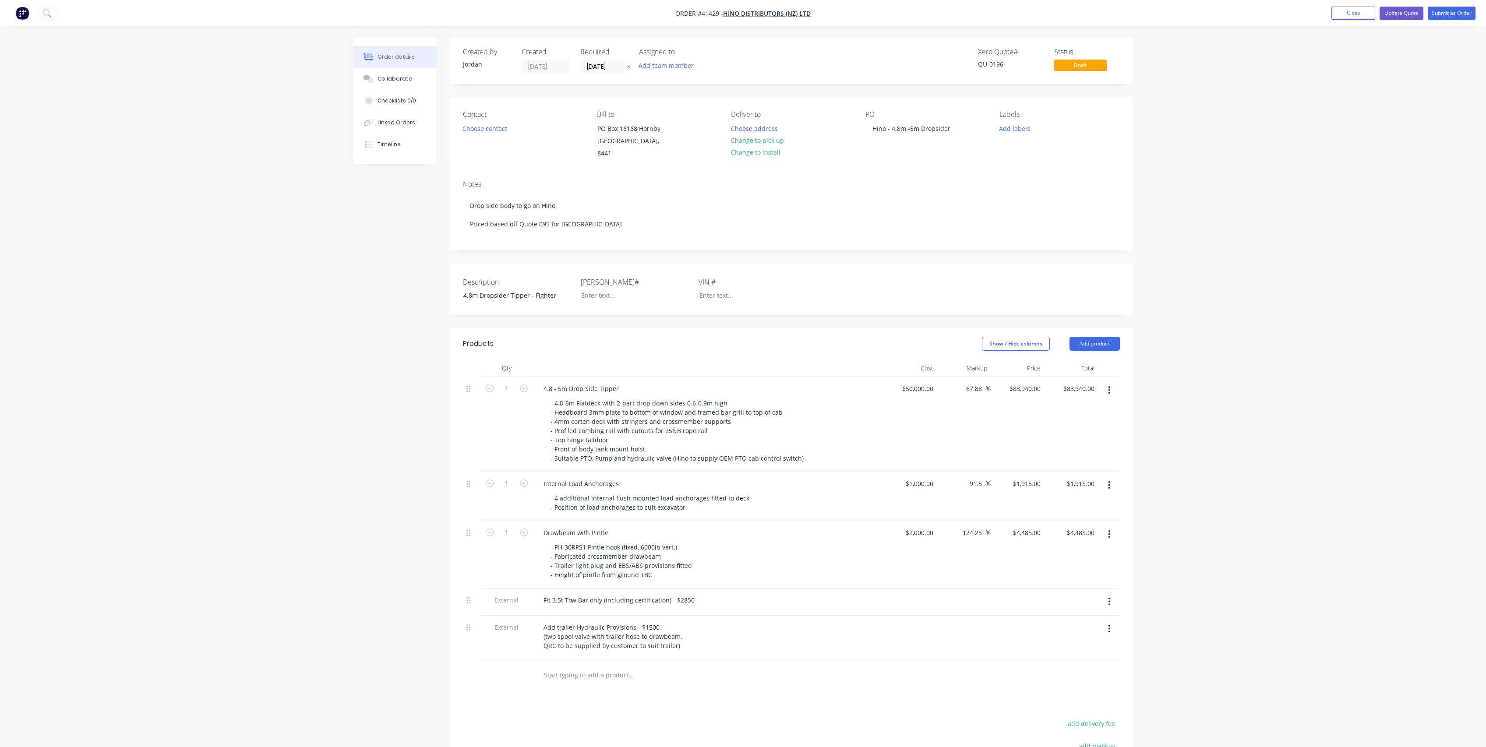
click at [501, 406] on div "1" at bounding box center [506, 424] width 53 height 95
click at [1399, 10] on button "Update Quote" at bounding box center [1401, 13] width 44 height 13
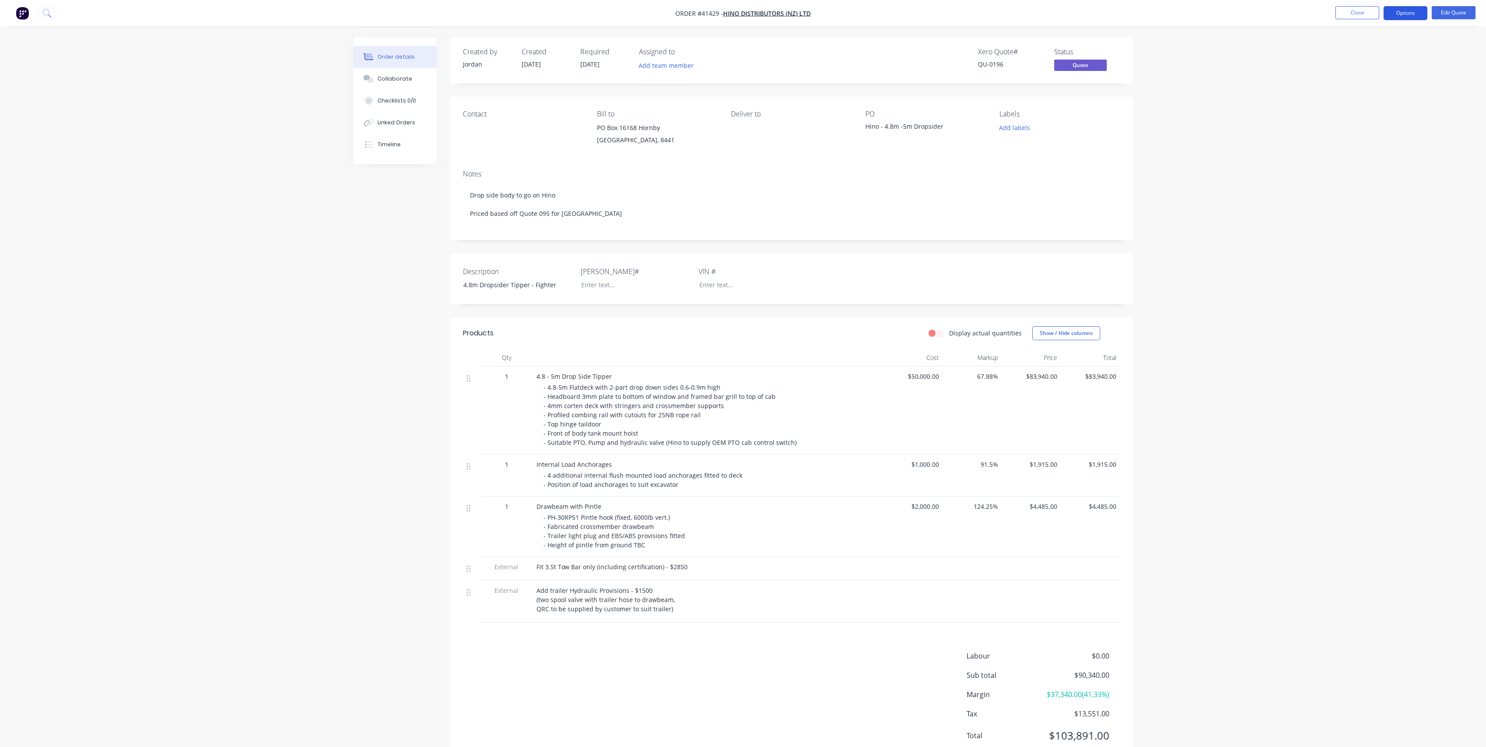
click at [1402, 9] on button "Options" at bounding box center [1405, 13] width 44 height 14
click at [1368, 47] on div "Quote" at bounding box center [1379, 53] width 81 height 13
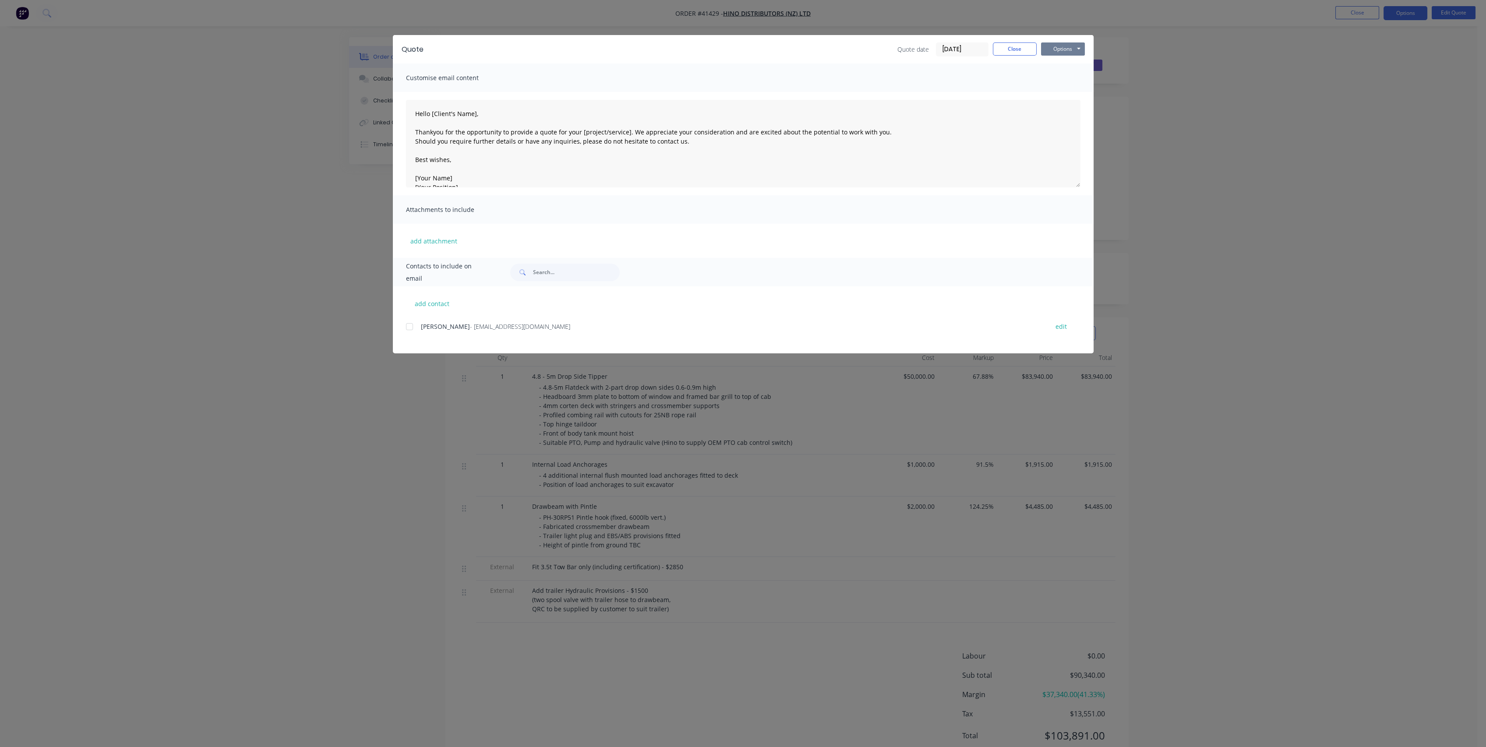
click at [1058, 49] on button "Options" at bounding box center [1063, 48] width 44 height 13
click at [1067, 65] on button "Preview" at bounding box center [1069, 64] width 56 height 14
click at [1021, 53] on button "Close" at bounding box center [1015, 48] width 44 height 13
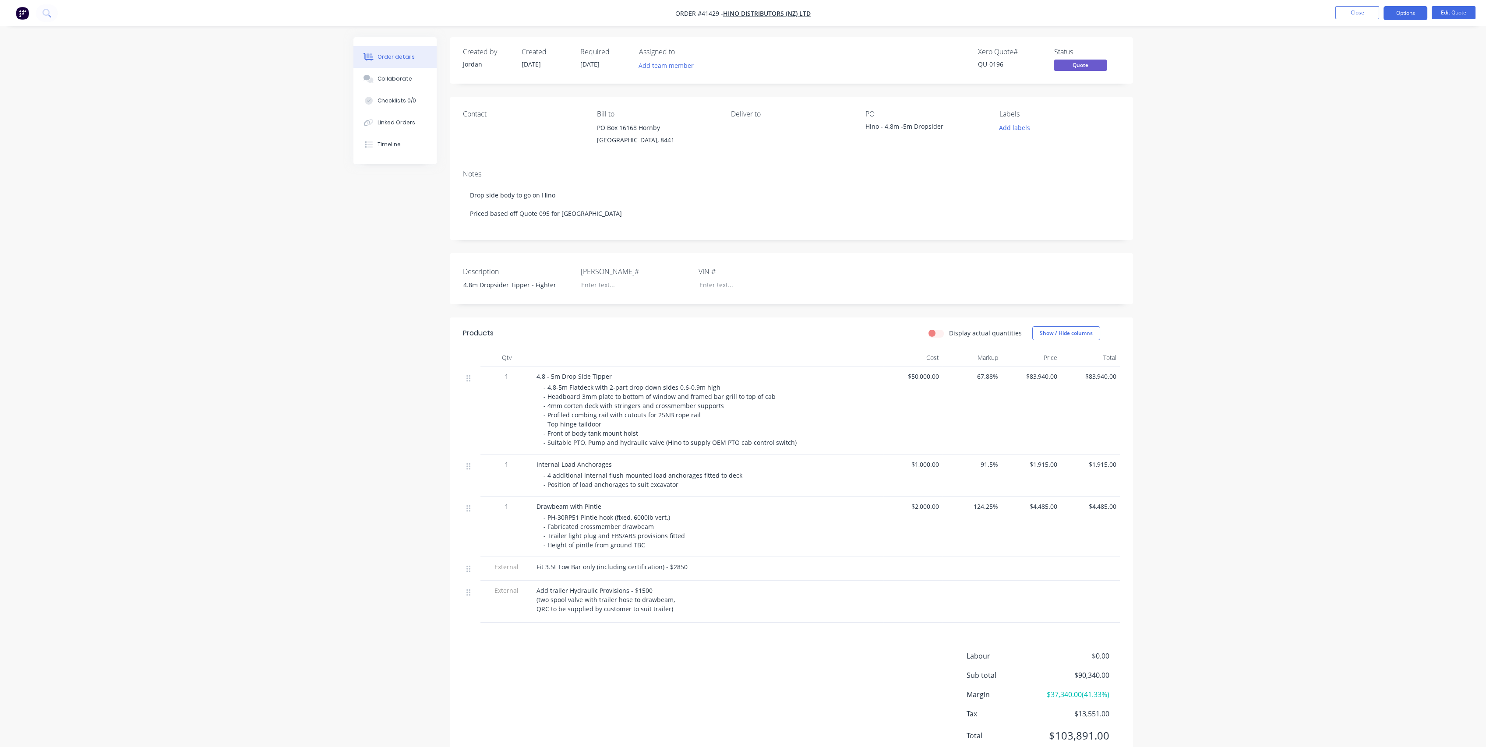
click at [389, 472] on div "Created by [PERSON_NAME] Created [DATE] Required [DATE] Assigned to Add team me…" at bounding box center [742, 407] width 779 height 741
click at [277, 343] on div "Order details Collaborate Checklists 0/0 Linked Orders Timeline Order details C…" at bounding box center [743, 389] width 1486 height 779
